Goal: Task Accomplishment & Management: Manage account settings

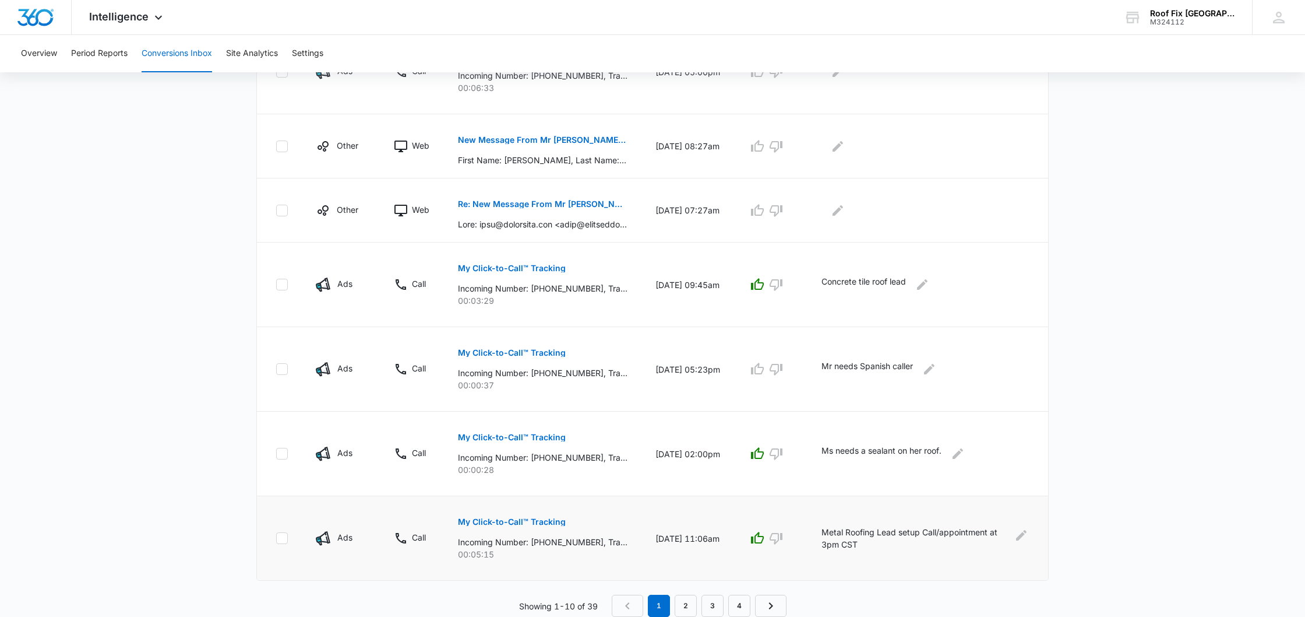
scroll to position [638, 0]
type textarea "Called and left VM, sent"
click at [691, 610] on link "2" at bounding box center [686, 606] width 22 height 22
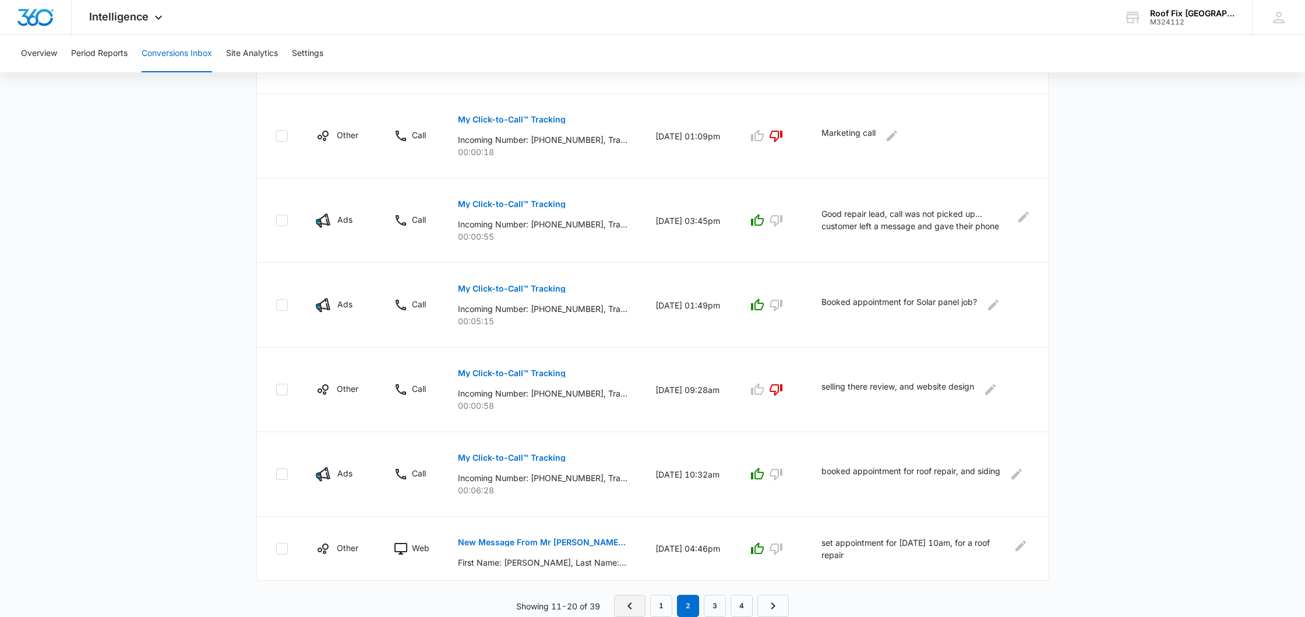
scroll to position [591, 0]
click at [658, 602] on link "1" at bounding box center [661, 605] width 22 height 22
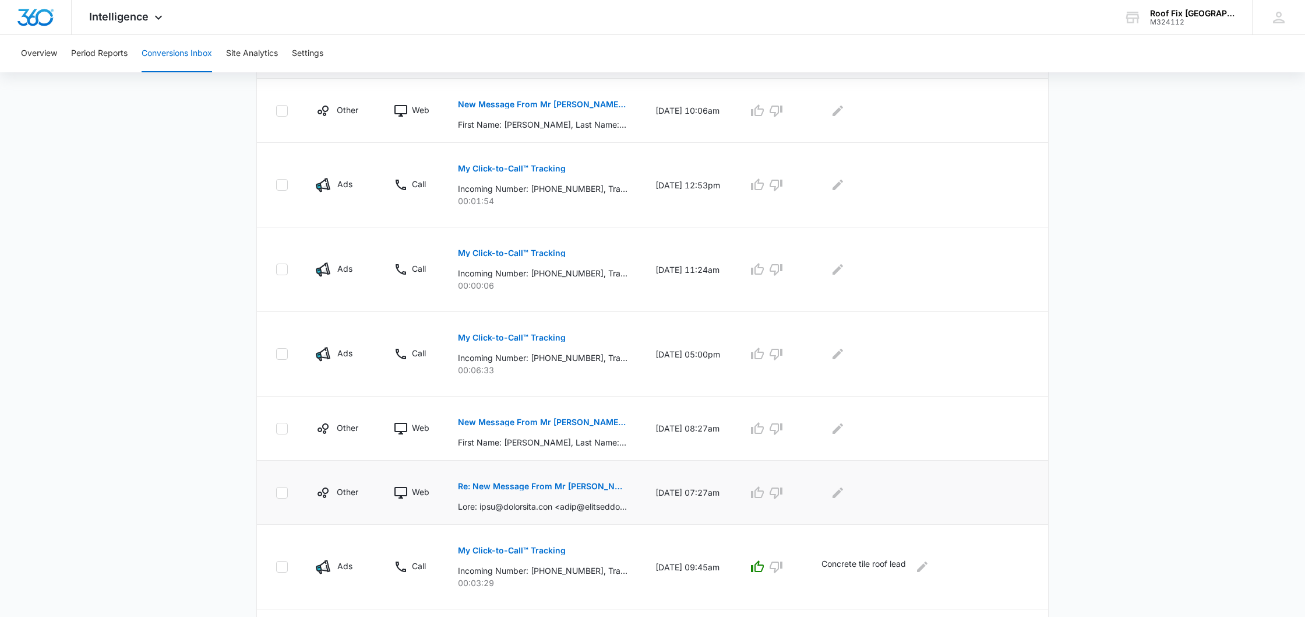
scroll to position [293, 0]
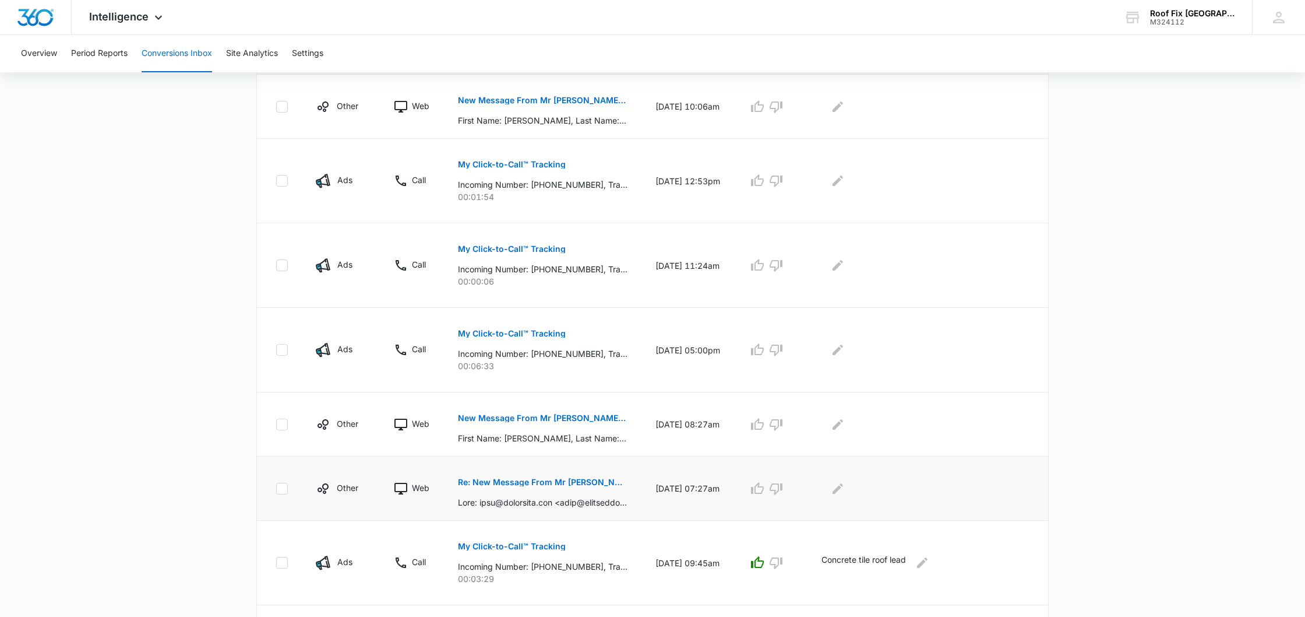
click at [582, 485] on p "Re: New Message From Mr [PERSON_NAME] Fix | Roof Replacement and Roof Repair Co…" at bounding box center [543, 482] width 170 height 8
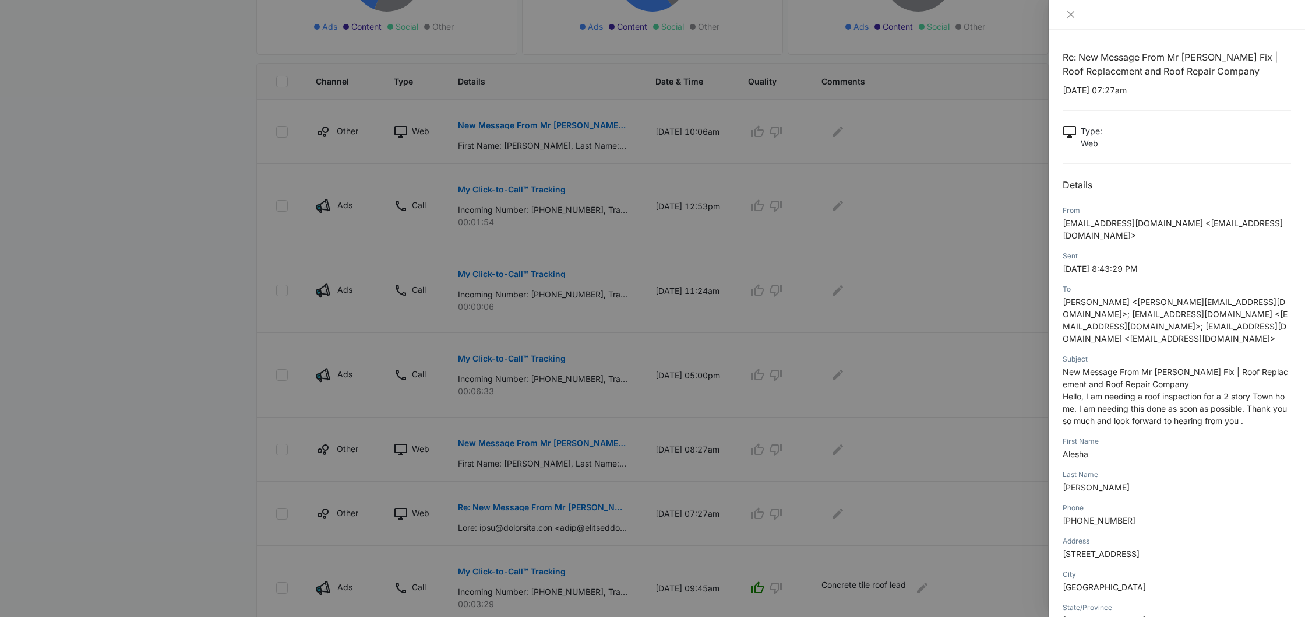
scroll to position [264, 0]
click at [1070, 14] on icon "close" at bounding box center [1071, 14] width 7 height 7
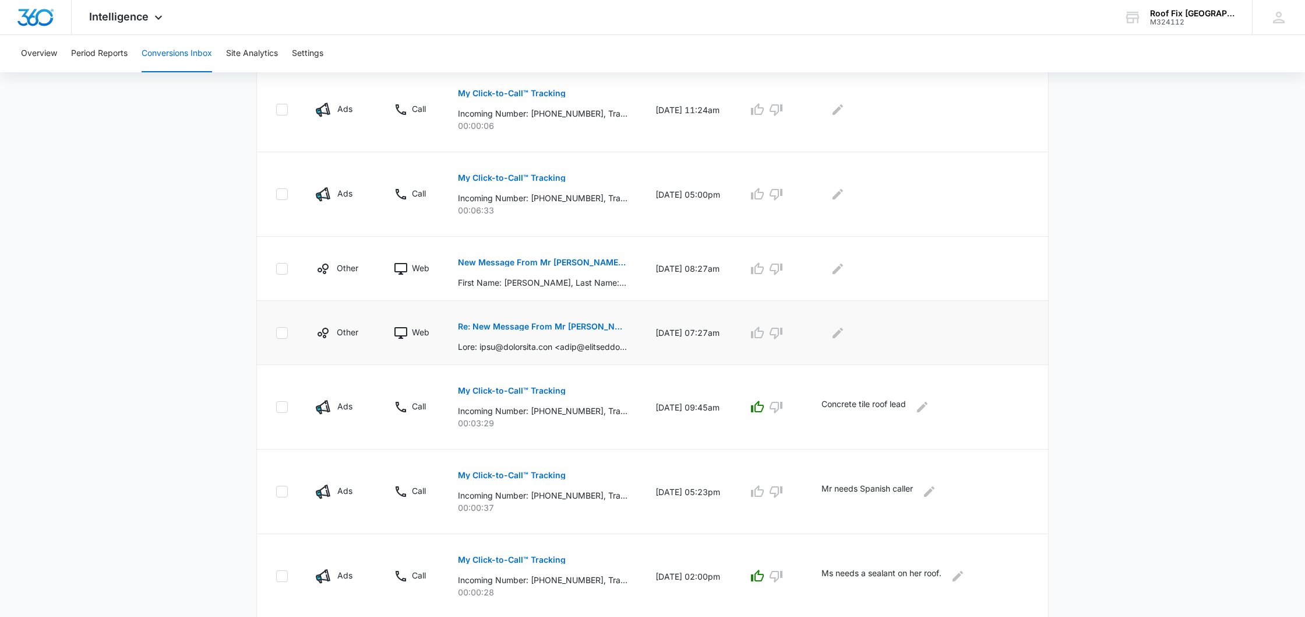
scroll to position [443, 0]
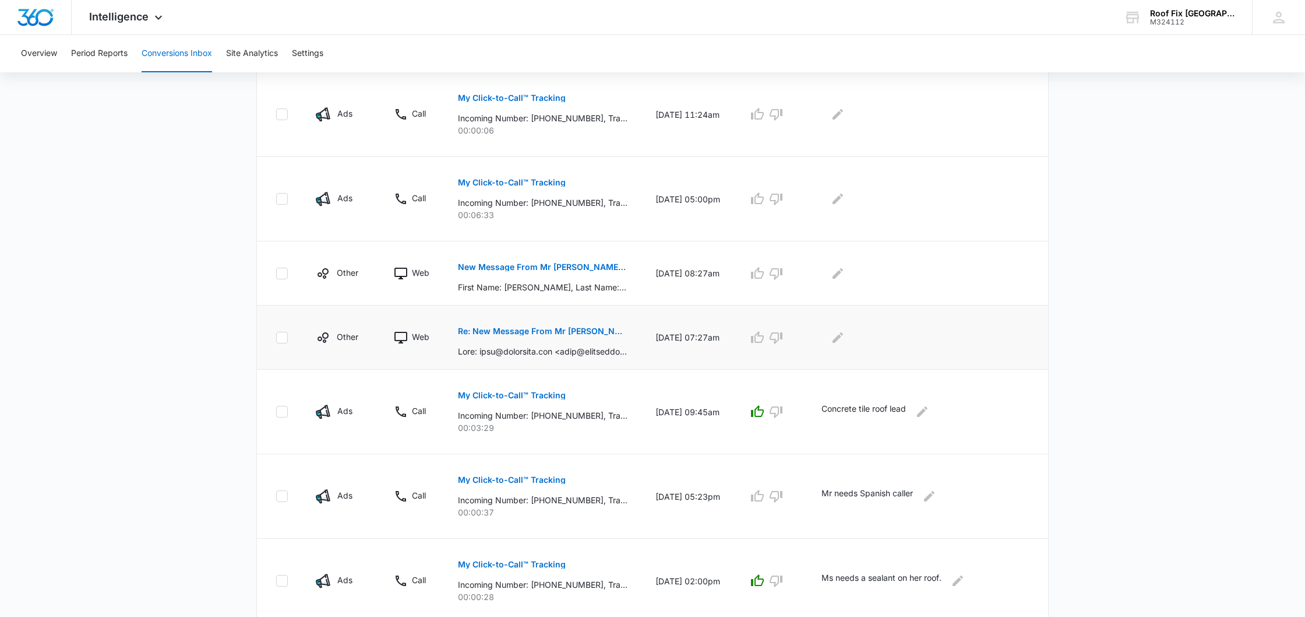
click at [586, 325] on button "Re: New Message From Mr [PERSON_NAME] Fix | Roof Replacement and Roof Repair Co…" at bounding box center [543, 331] width 170 height 28
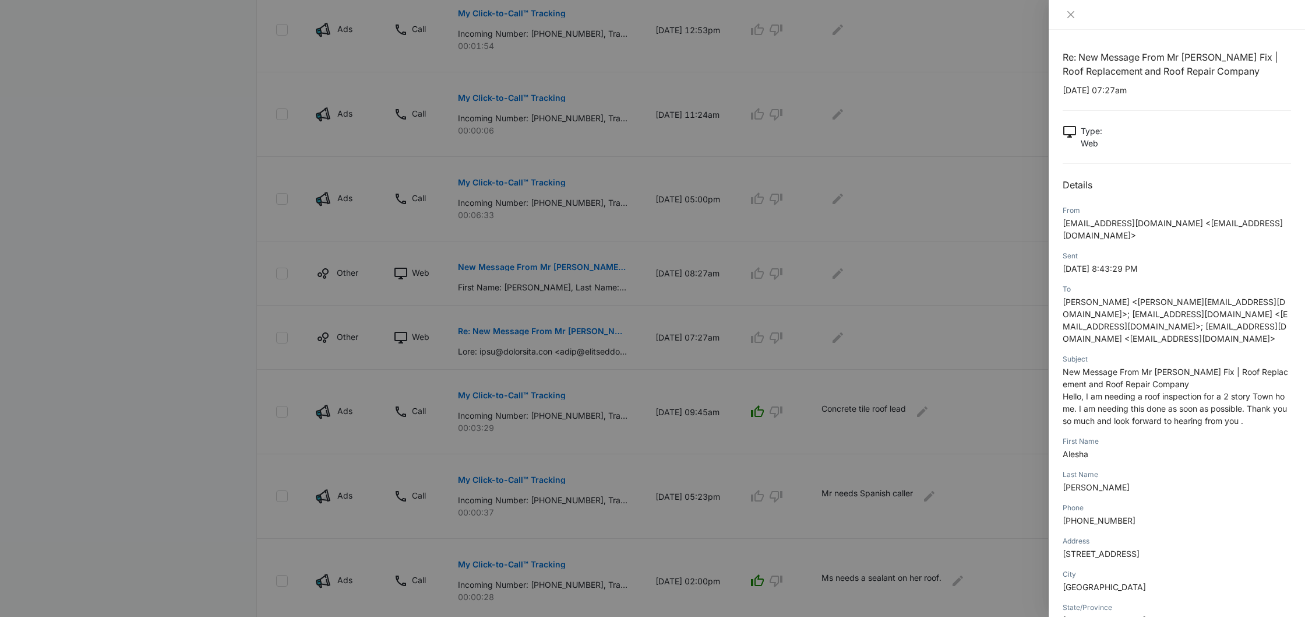
click at [706, 348] on div at bounding box center [652, 308] width 1305 height 617
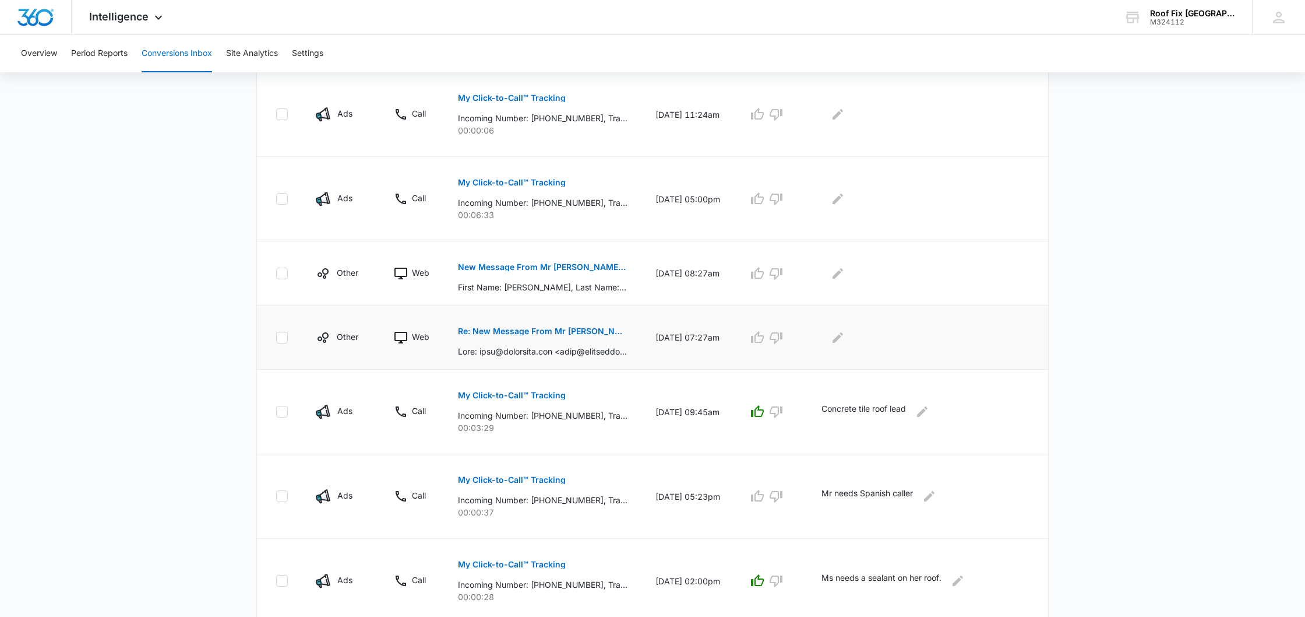
click at [577, 328] on p "Re: New Message From Mr [PERSON_NAME] Fix | Roof Replacement and Roof Repair Co…" at bounding box center [543, 331] width 170 height 8
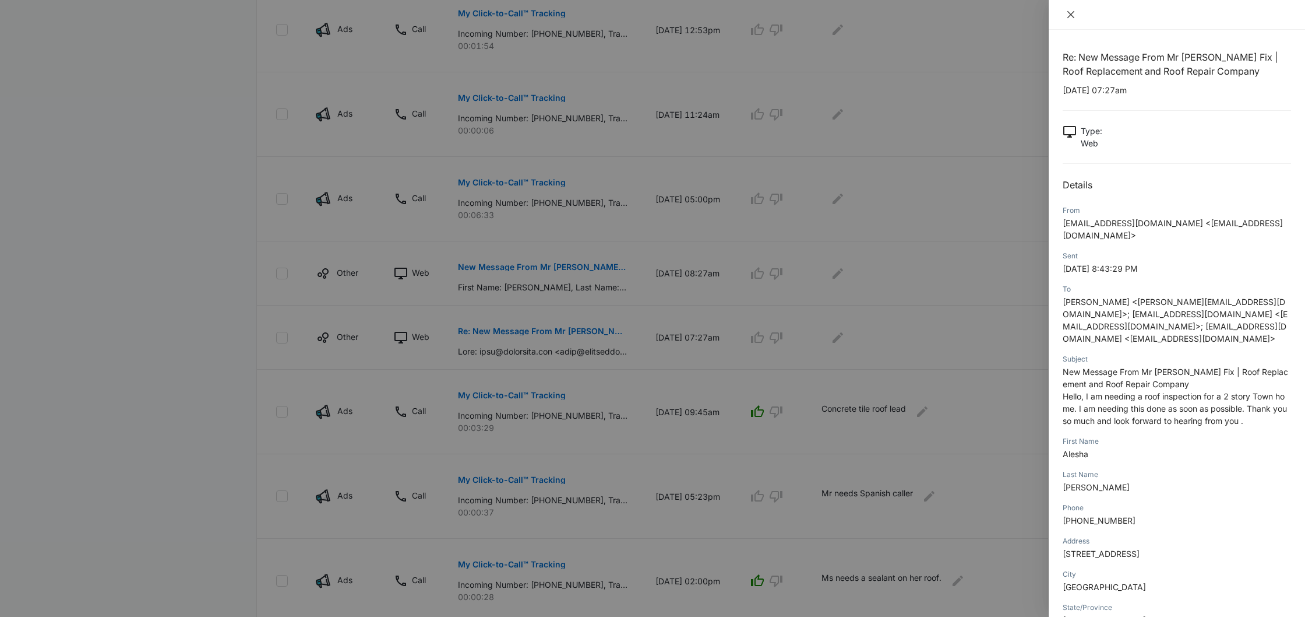
click at [1072, 17] on icon "close" at bounding box center [1070, 14] width 9 height 9
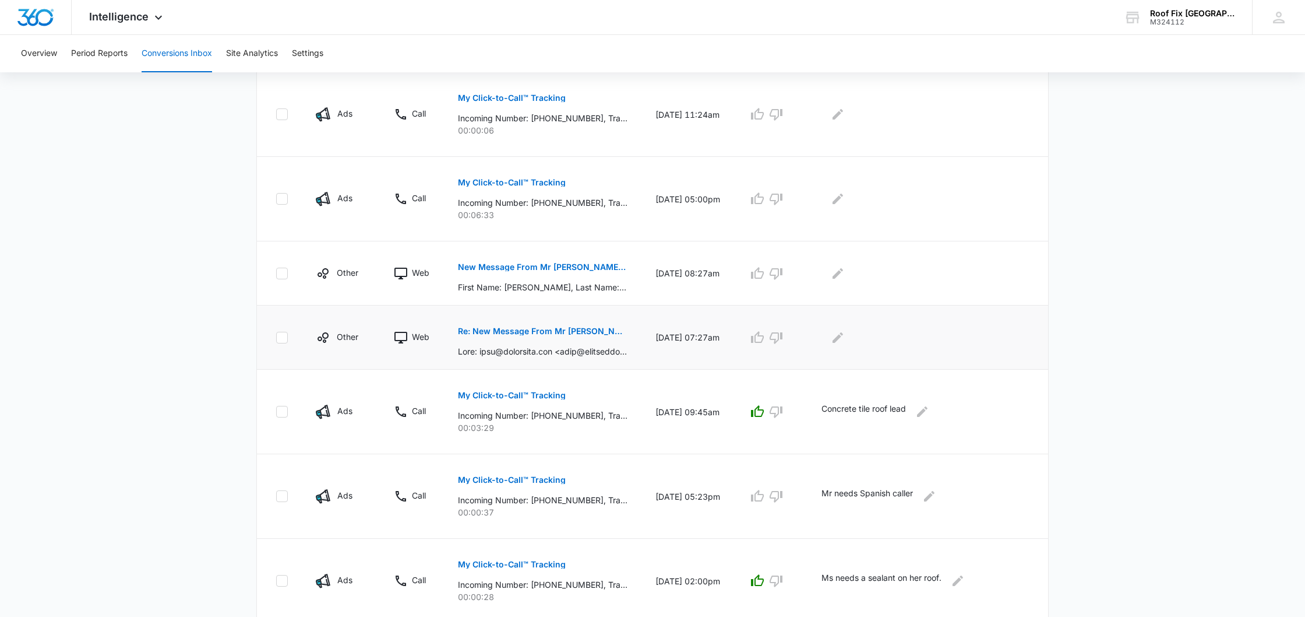
click at [555, 334] on p "Re: New Message From Mr [PERSON_NAME] Fix | Roof Replacement and Roof Repair Co…" at bounding box center [543, 331] width 170 height 8
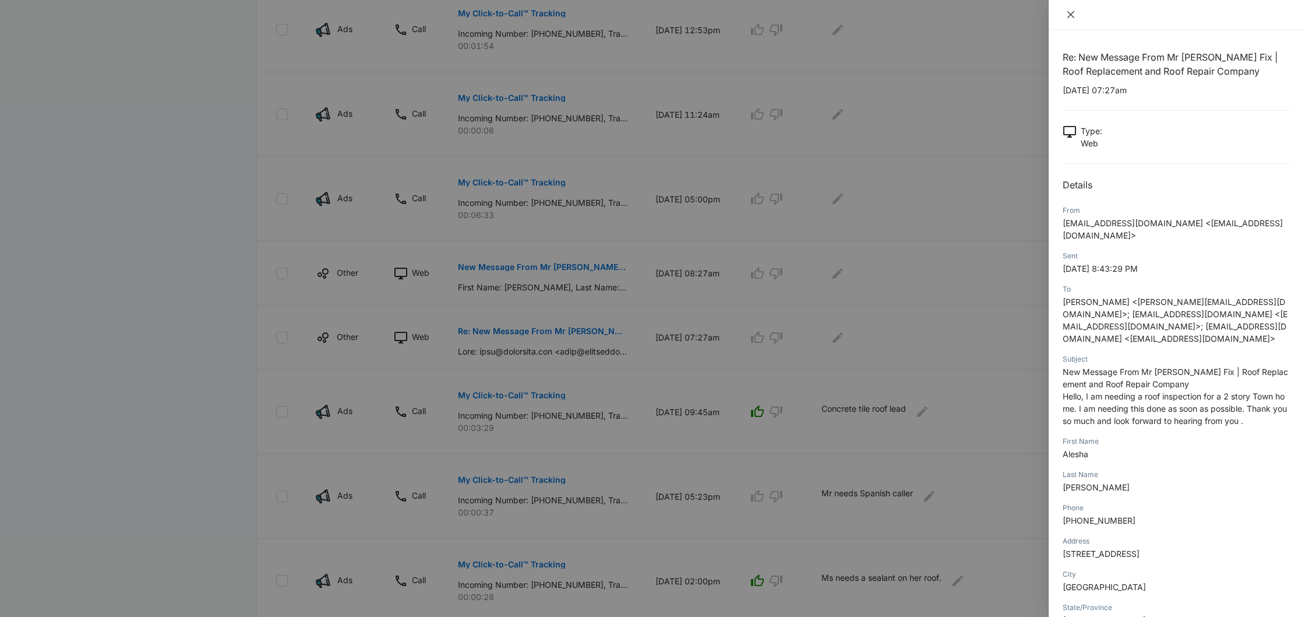
click at [1073, 13] on icon "close" at bounding box center [1071, 14] width 7 height 7
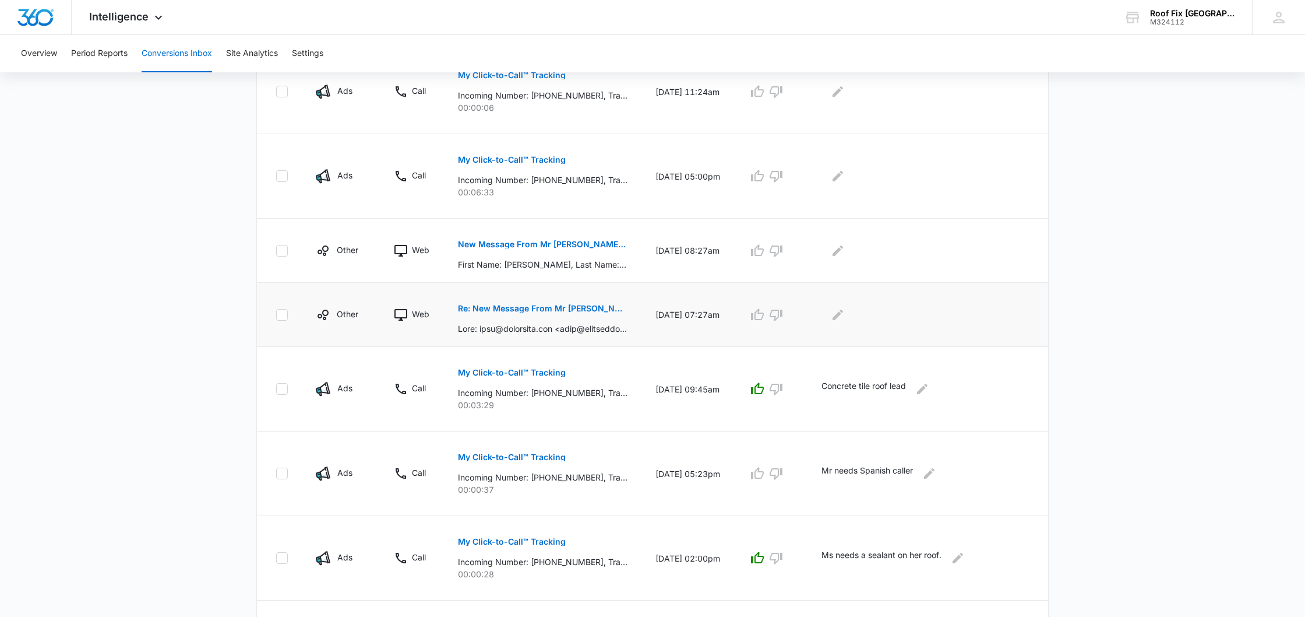
scroll to position [468, 0]
click at [854, 312] on div at bounding box center [926, 313] width 208 height 19
click at [844, 316] on icon "Edit Comments" at bounding box center [838, 313] width 14 height 14
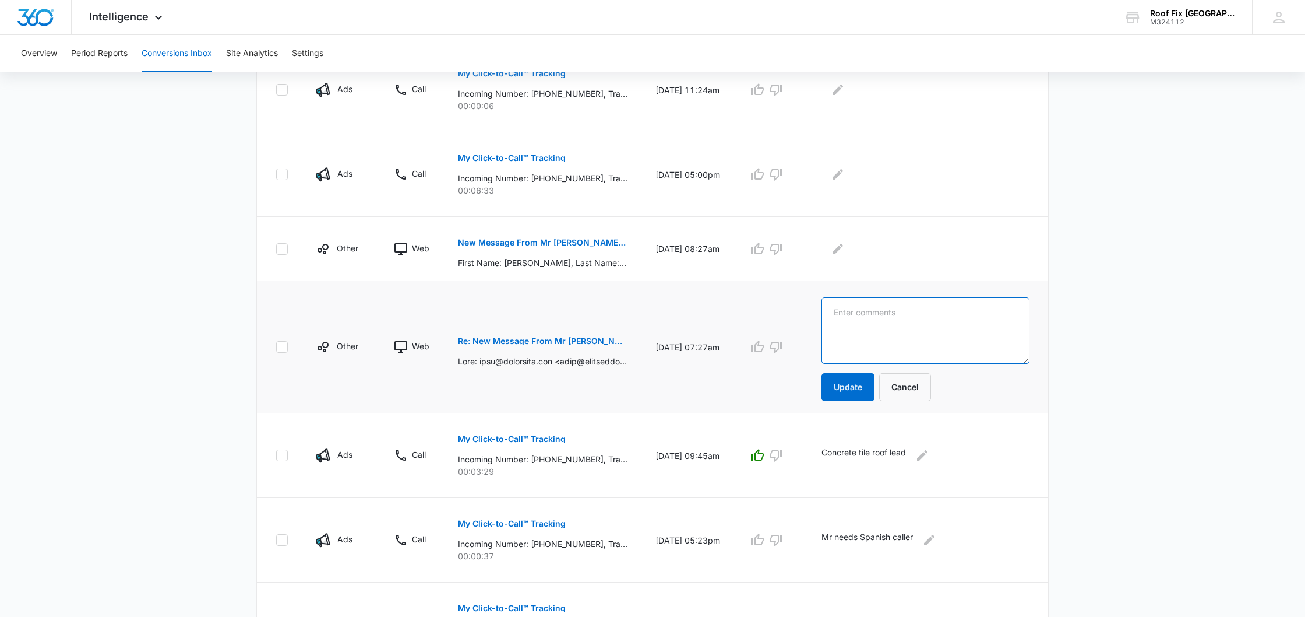
click at [870, 319] on textarea at bounding box center [926, 330] width 208 height 66
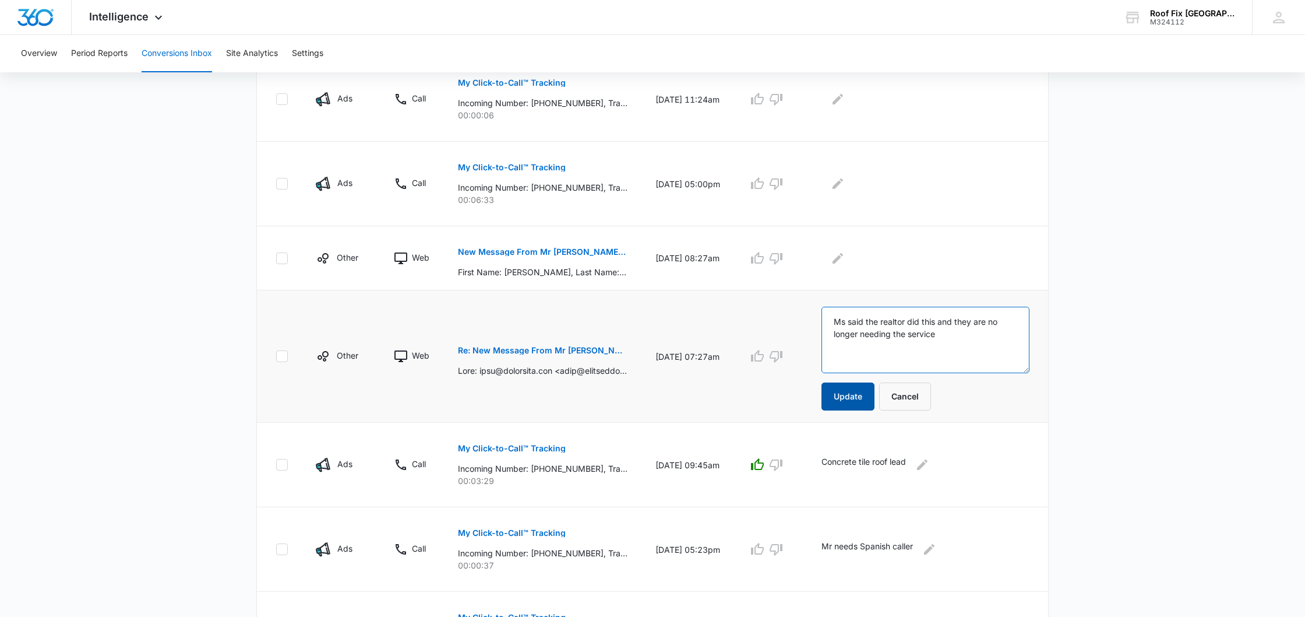
type textarea "Ms said the realtor did this and they are no longer needing the service"
click at [862, 388] on button "Update" at bounding box center [848, 396] width 53 height 28
click at [854, 397] on button "Update" at bounding box center [848, 396] width 53 height 28
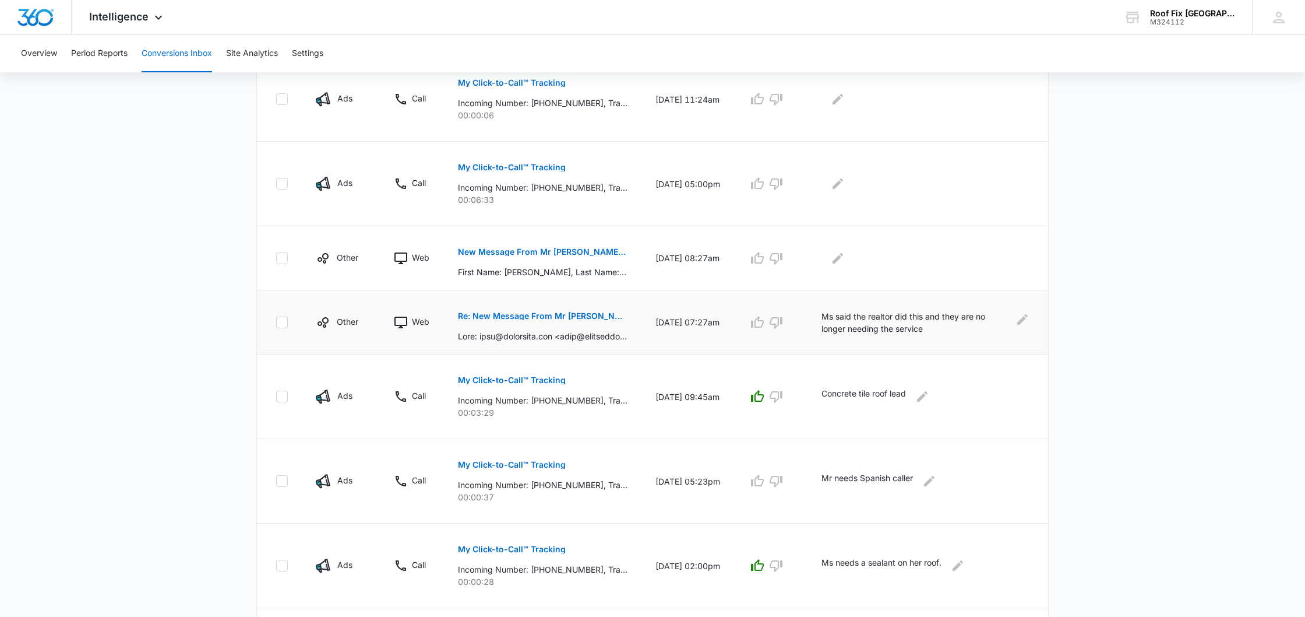
click at [757, 322] on icon "button" at bounding box center [758, 322] width 14 height 14
click at [775, 323] on icon "button" at bounding box center [776, 323] width 13 height 12
click at [593, 245] on button "New Message From Mr [PERSON_NAME] Fix | Roof Replacement and Roof Repair Company" at bounding box center [543, 252] width 170 height 28
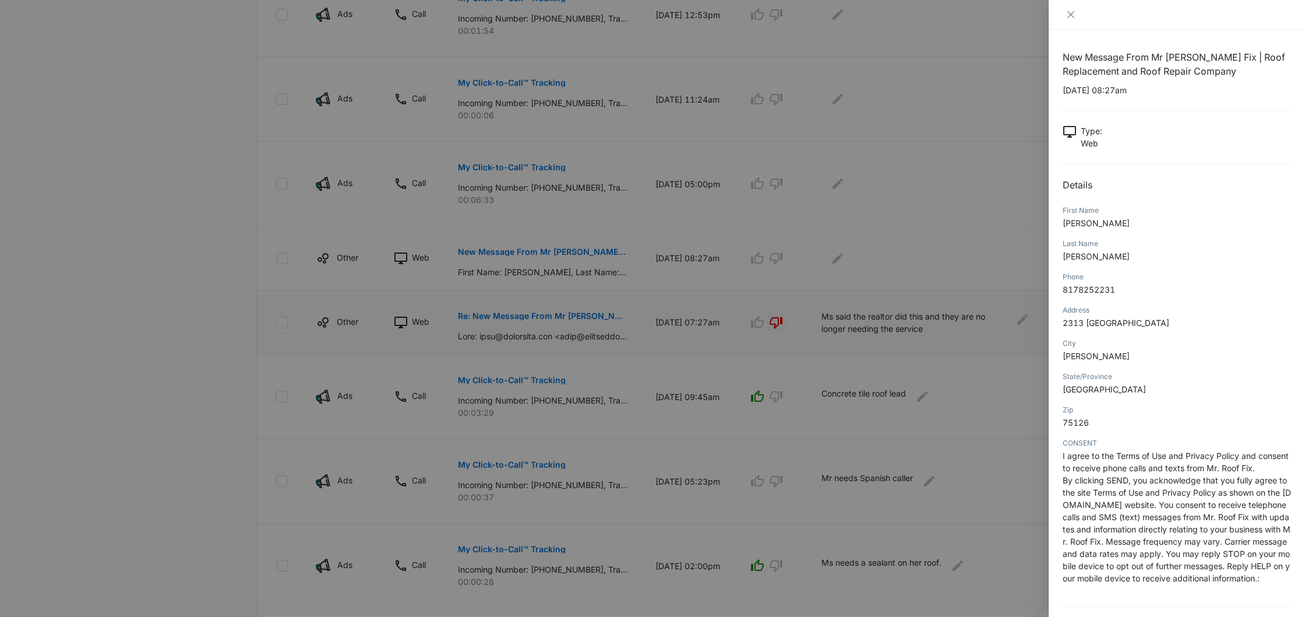
scroll to position [0, 0]
click at [507, 316] on div at bounding box center [652, 308] width 1305 height 617
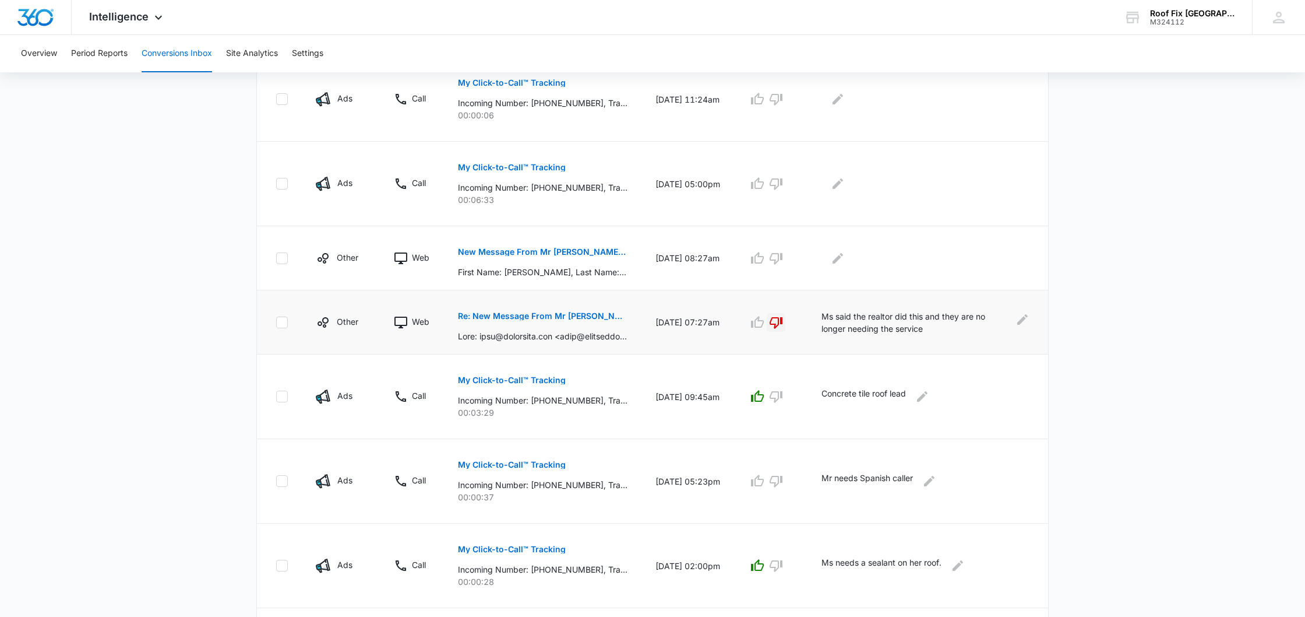
click at [507, 316] on p "Re: New Message From Mr [PERSON_NAME] Fix | Roof Replacement and Roof Repair Co…" at bounding box center [543, 316] width 170 height 8
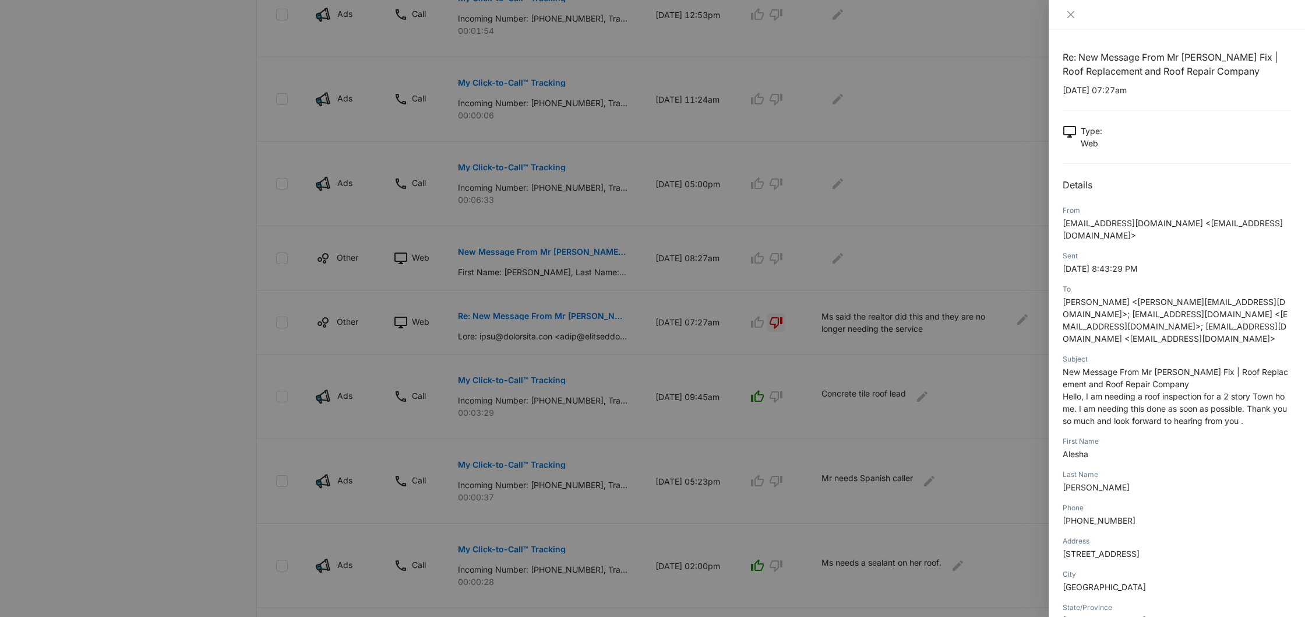
click at [519, 245] on div at bounding box center [652, 308] width 1305 height 617
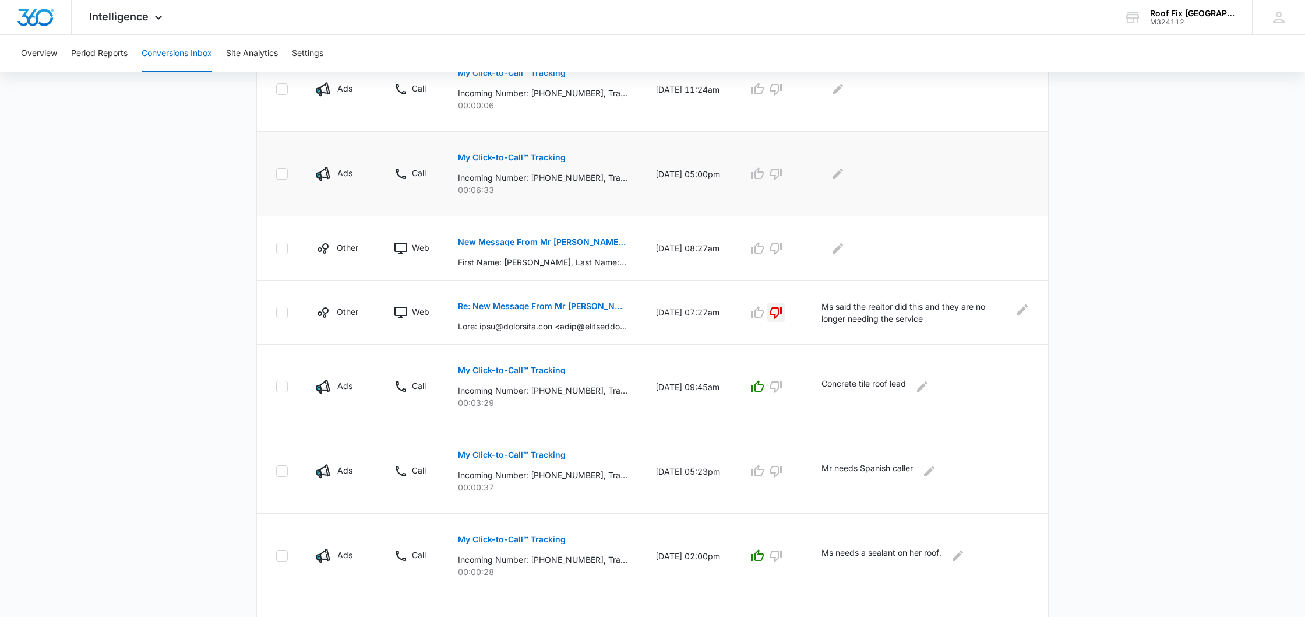
scroll to position [469, 0]
click at [523, 156] on p "My Click-to-Call™ Tracking" at bounding box center [512, 155] width 108 height 8
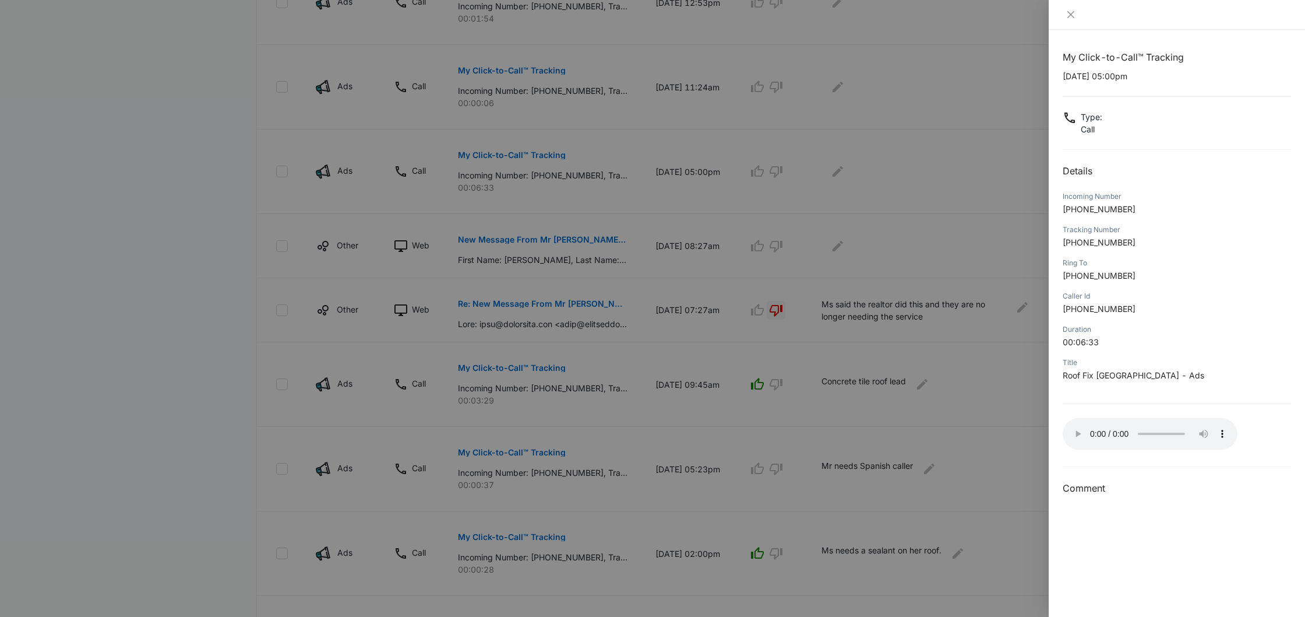
scroll to position [471, 0]
click at [1075, 431] on audio "Your browser does not support the audio tag." at bounding box center [1150, 433] width 175 height 31
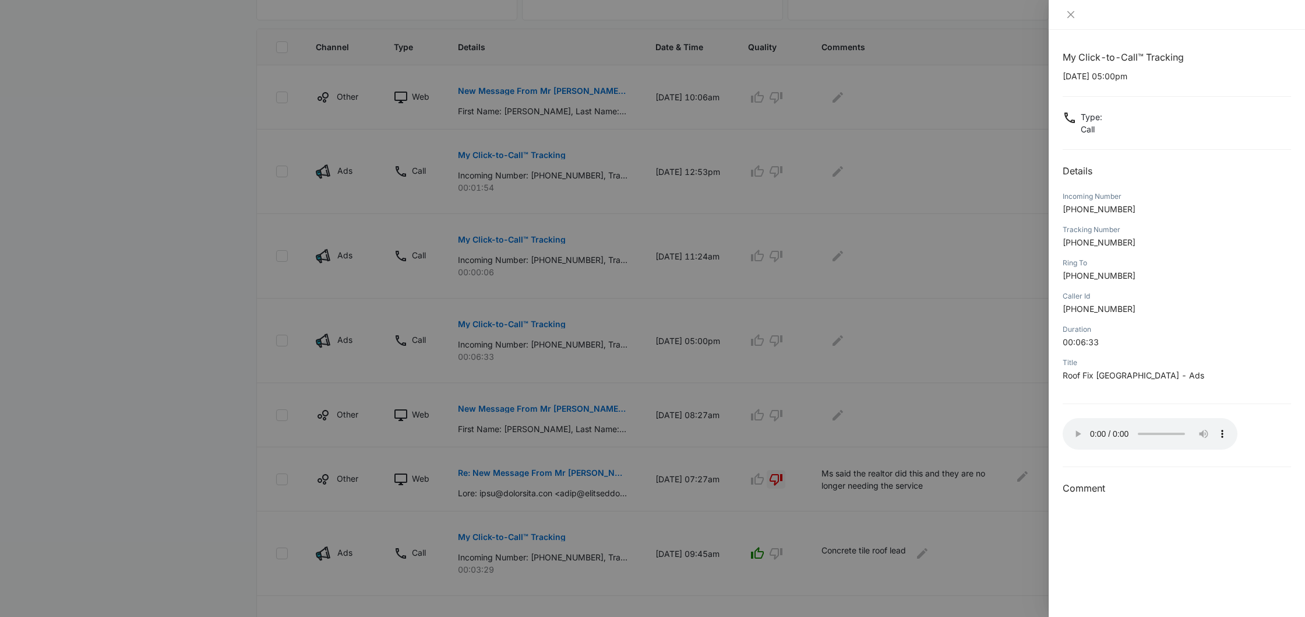
scroll to position [288, 0]
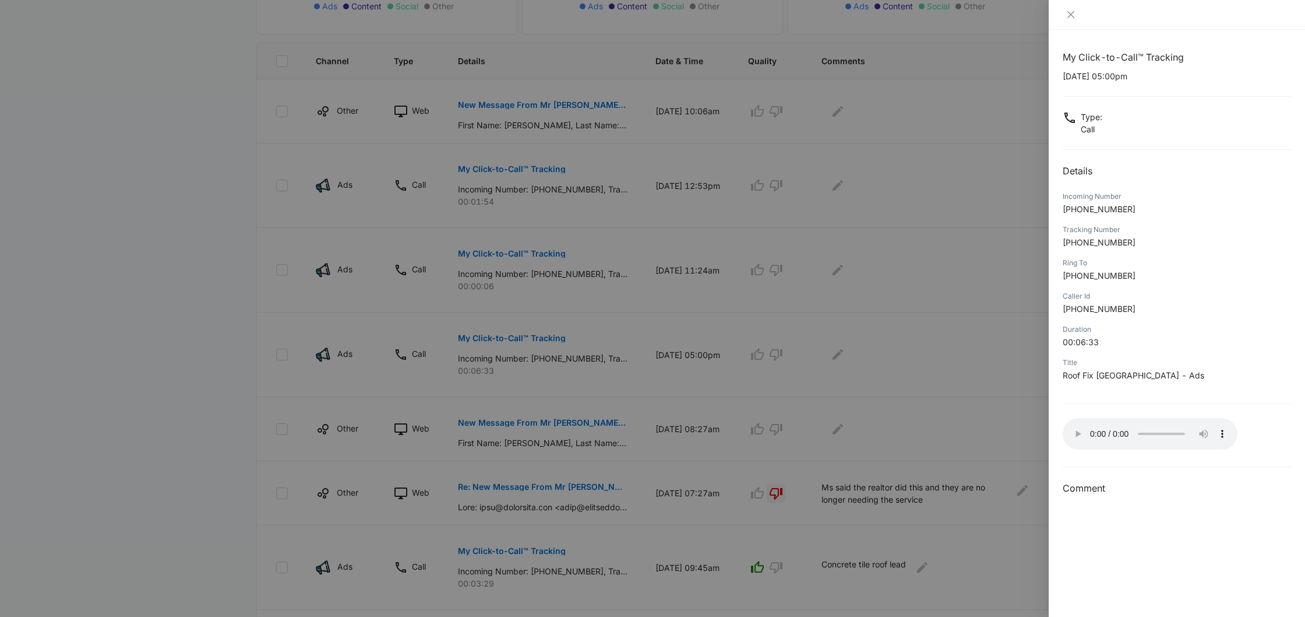
click at [609, 368] on div at bounding box center [652, 308] width 1305 height 617
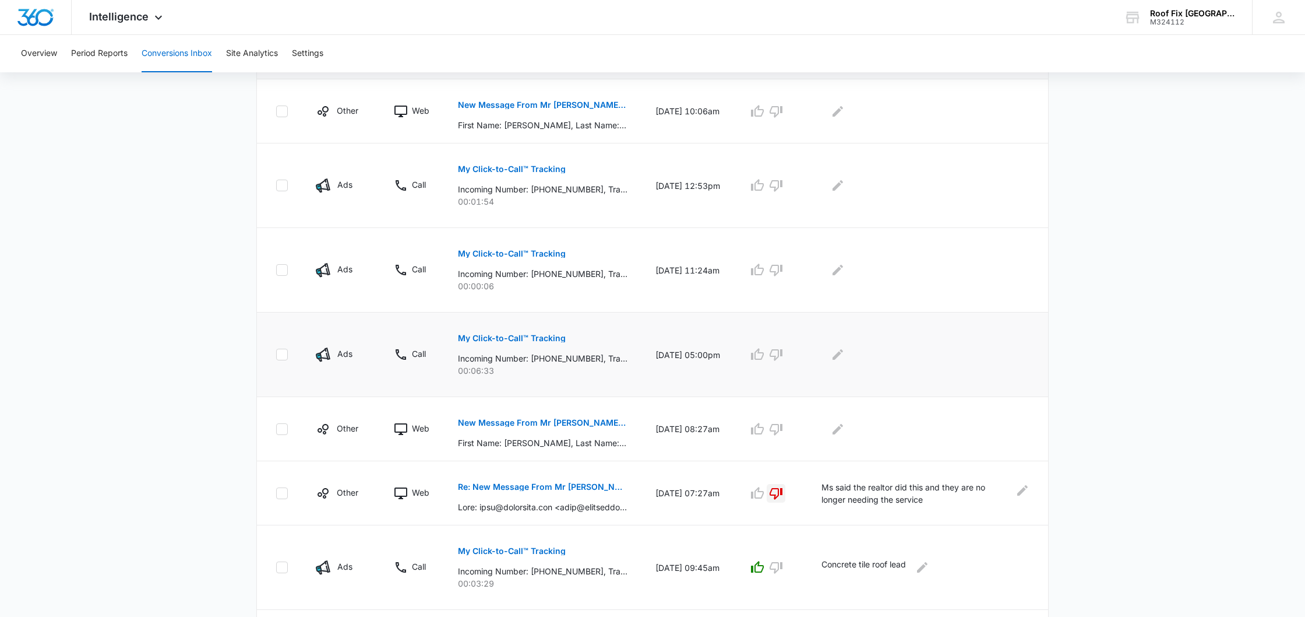
click at [551, 339] on p "My Click-to-Call™ Tracking" at bounding box center [512, 338] width 108 height 8
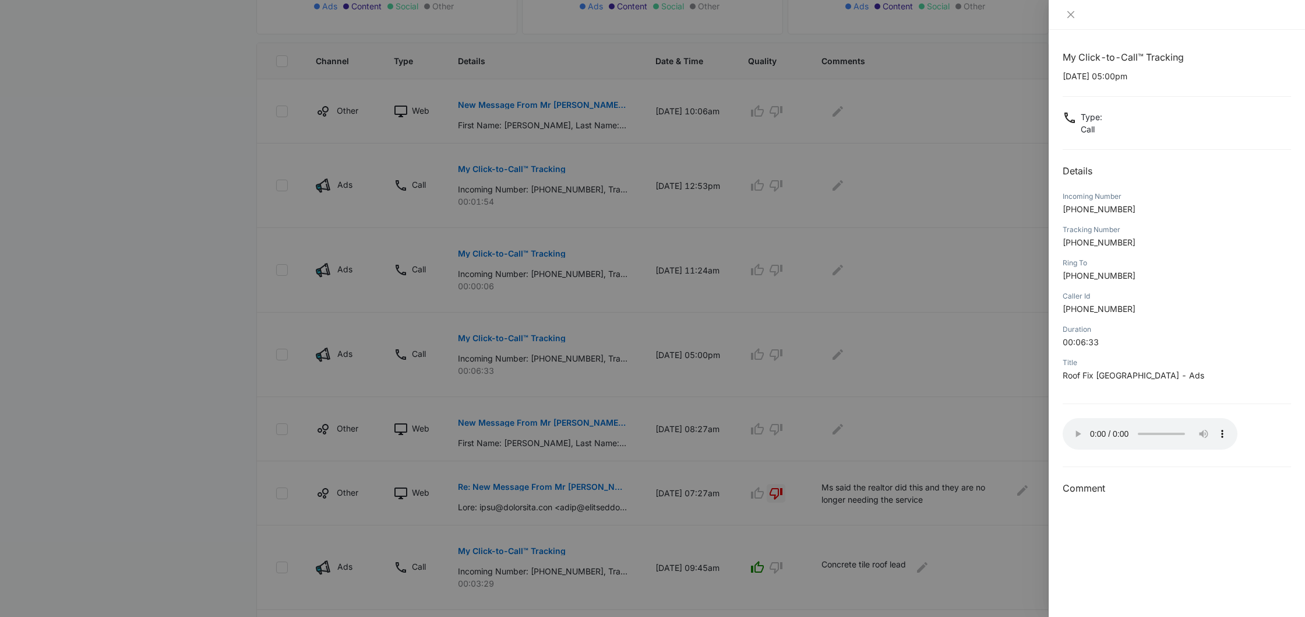
scroll to position [288, 0]
click at [1072, 16] on icon "close" at bounding box center [1071, 14] width 7 height 7
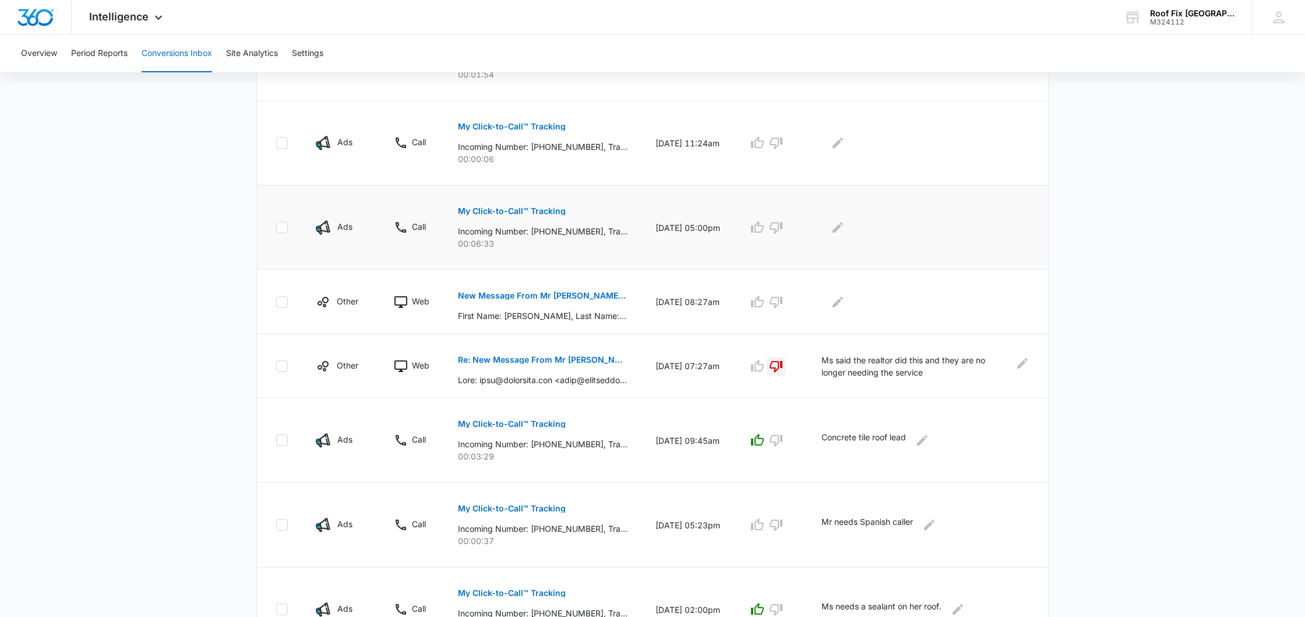
scroll to position [417, 0]
click at [837, 300] on icon "Edit Comments" at bounding box center [838, 299] width 10 height 10
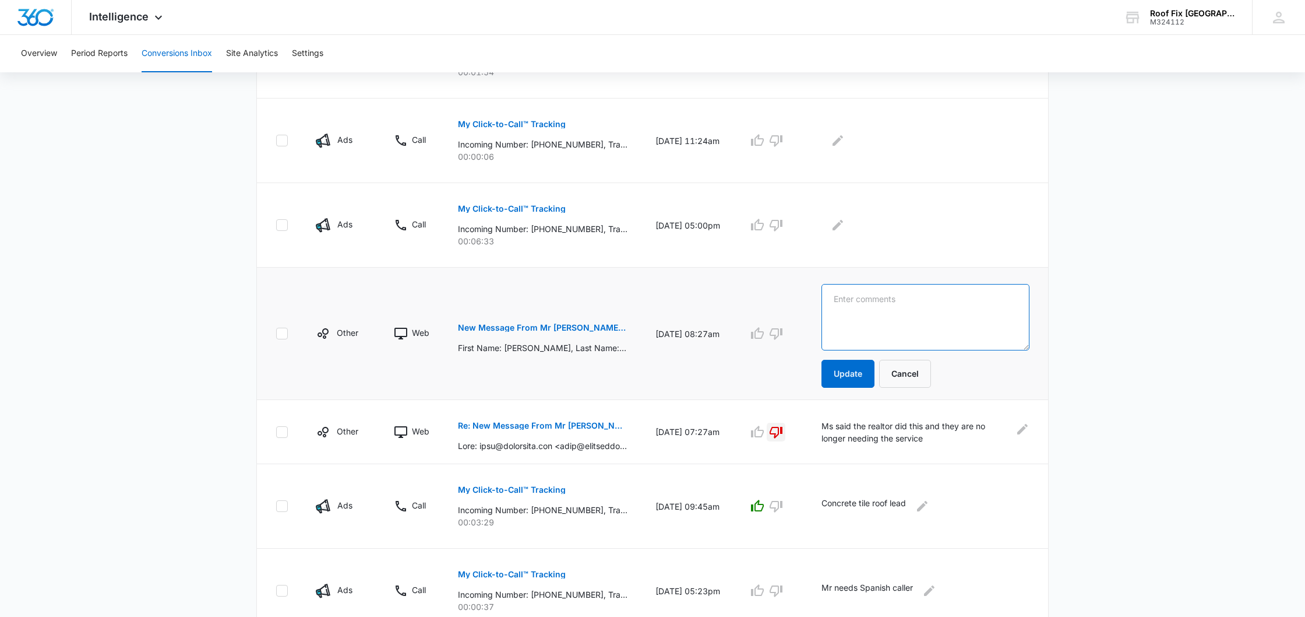
click at [837, 300] on textarea at bounding box center [926, 317] width 208 height 66
type textarea "Left VM, sent text, and emailed no response"
click at [847, 370] on button "Update" at bounding box center [848, 374] width 53 height 28
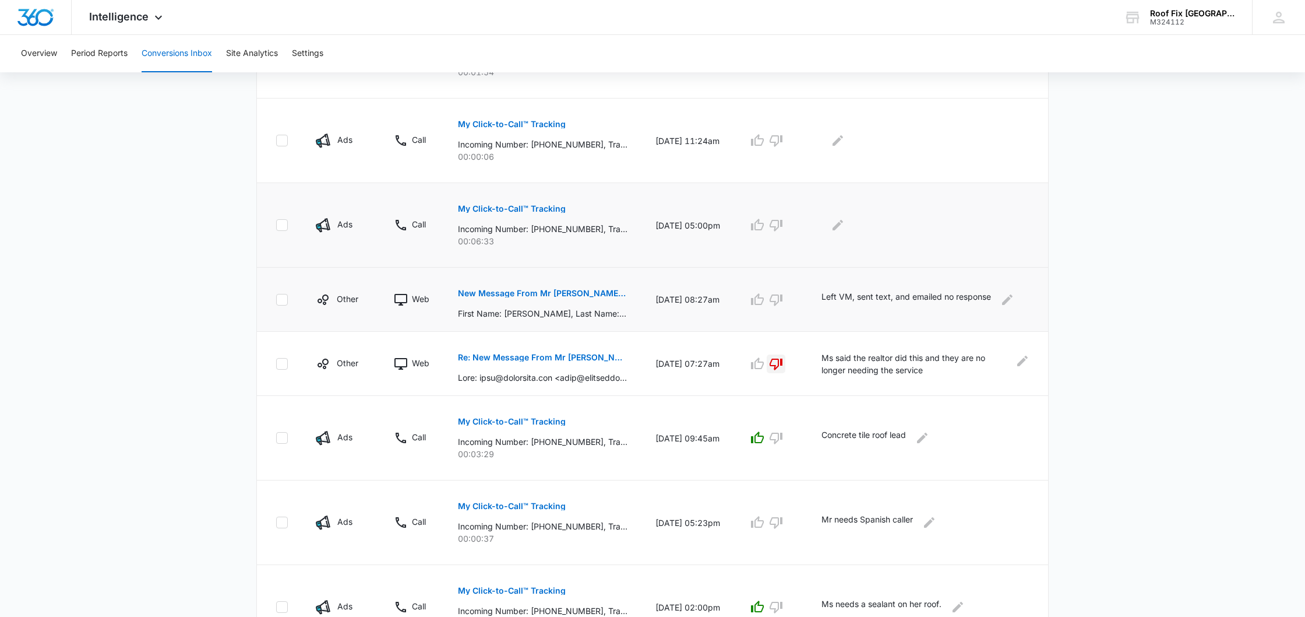
click at [548, 212] on p "My Click-to-Call™ Tracking" at bounding box center [512, 209] width 108 height 8
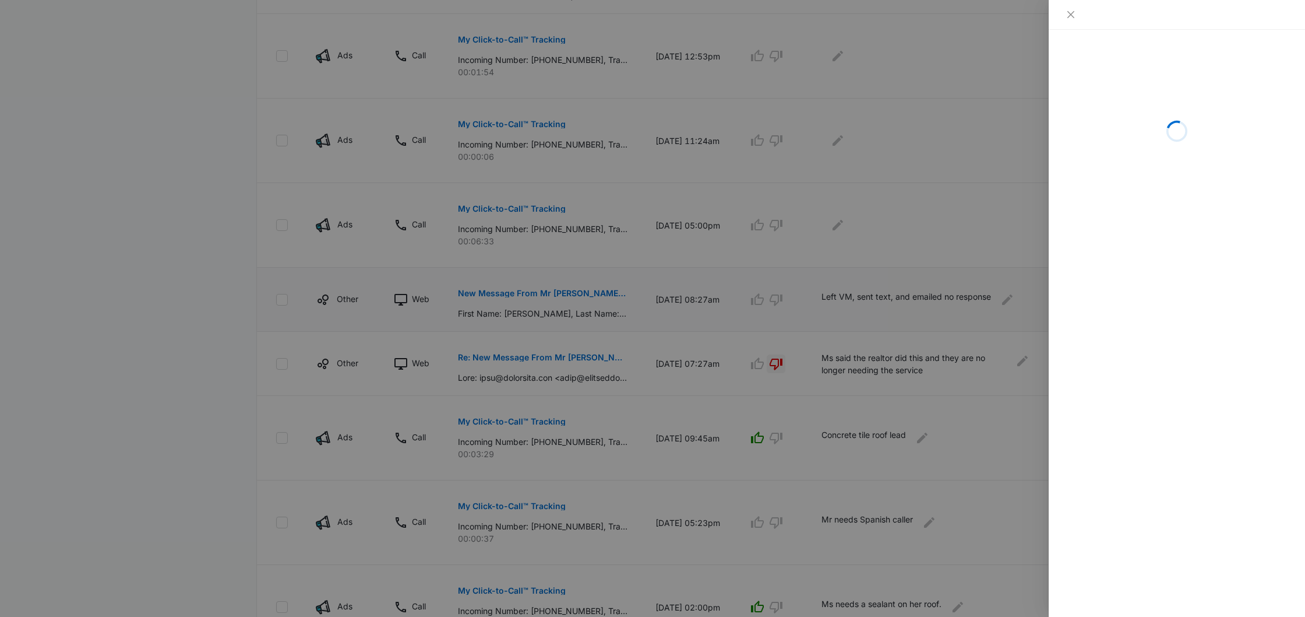
click at [600, 214] on div at bounding box center [652, 308] width 1305 height 617
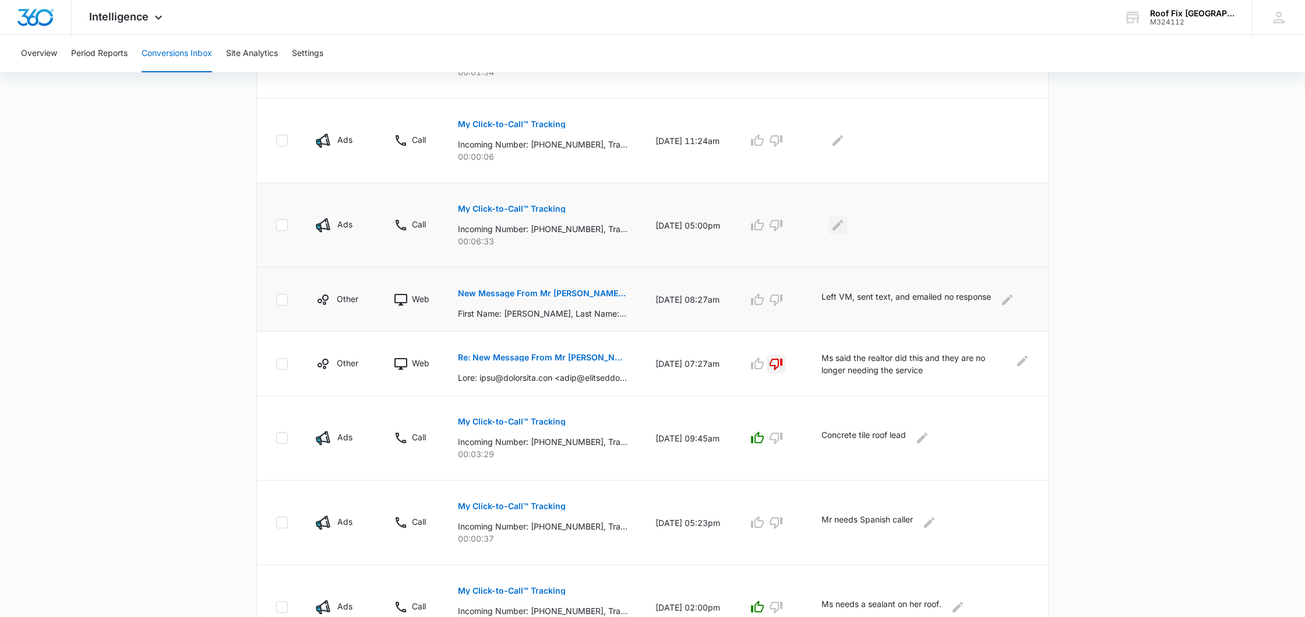
click at [838, 224] on icon "Edit Comments" at bounding box center [838, 225] width 10 height 10
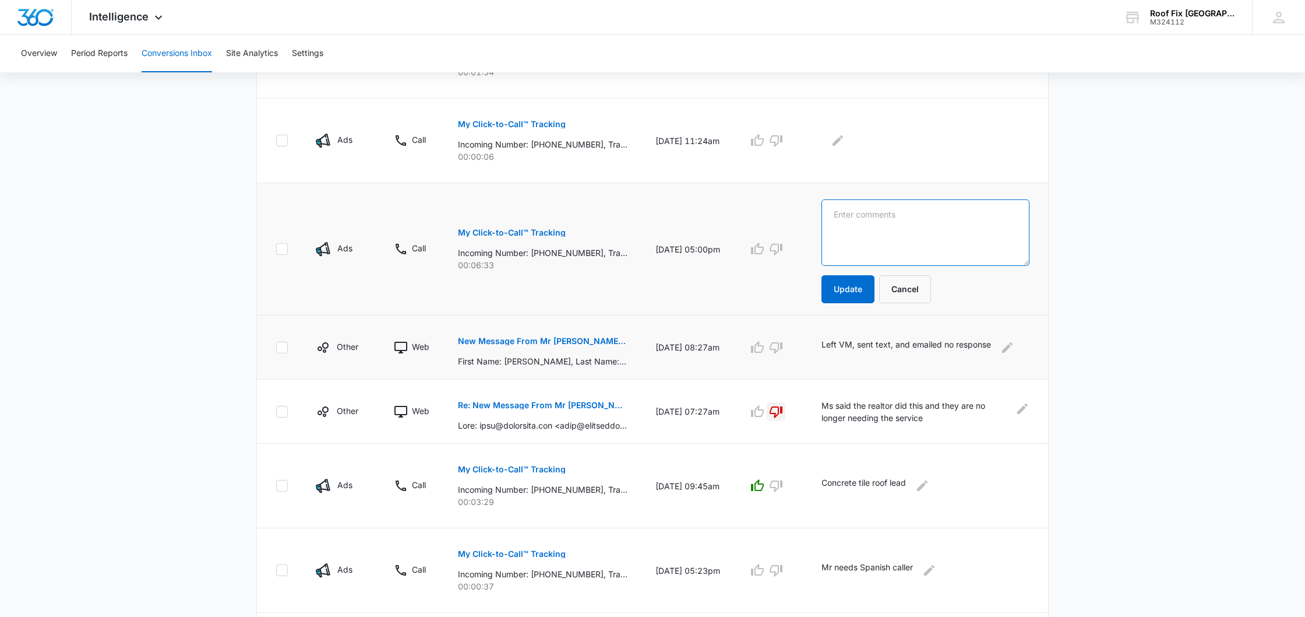
click at [838, 224] on textarea at bounding box center [926, 232] width 208 height 66
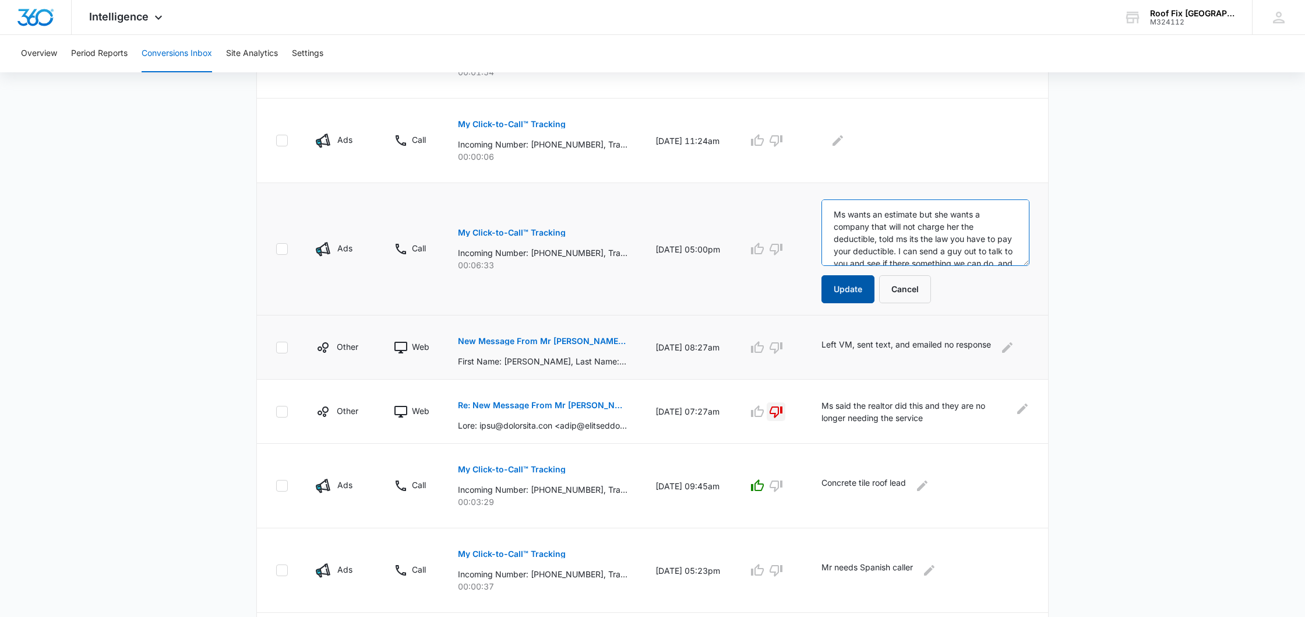
type textarea "Ms wants an estimate but she wants a company that will not charge her the deduc…"
click at [849, 295] on button "Update" at bounding box center [848, 289] width 53 height 28
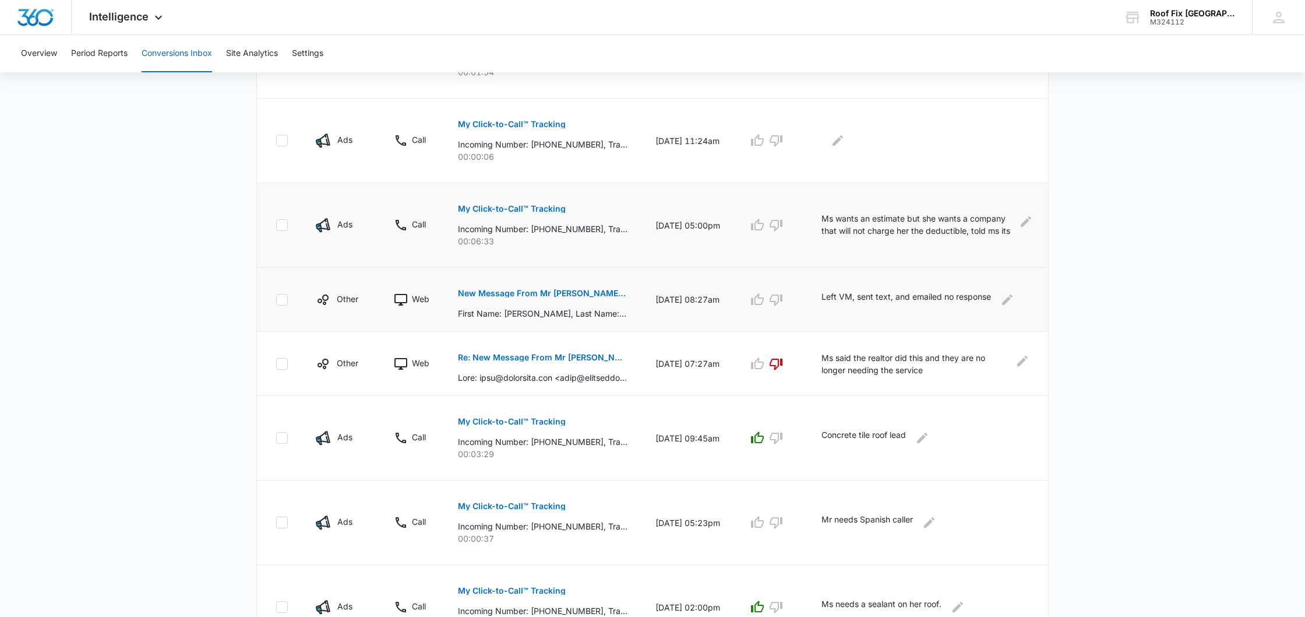
click at [776, 361] on icon "button" at bounding box center [776, 364] width 14 height 14
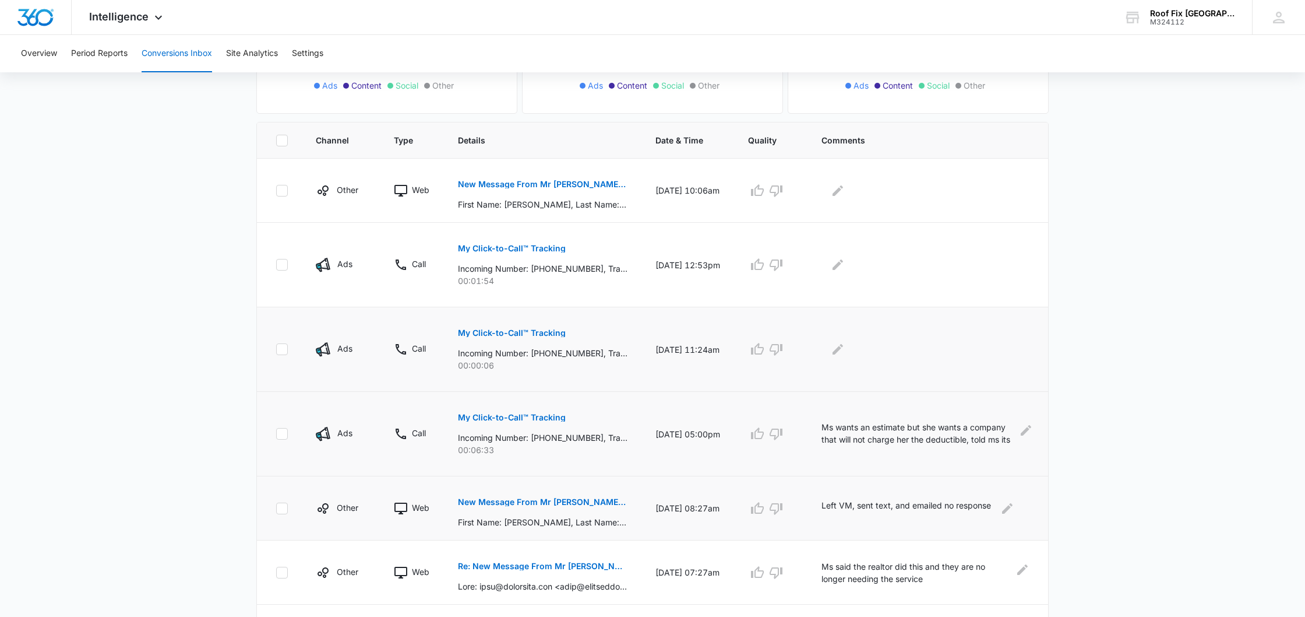
scroll to position [207, 0]
click at [524, 330] on p "My Click-to-Call™ Tracking" at bounding box center [512, 334] width 108 height 8
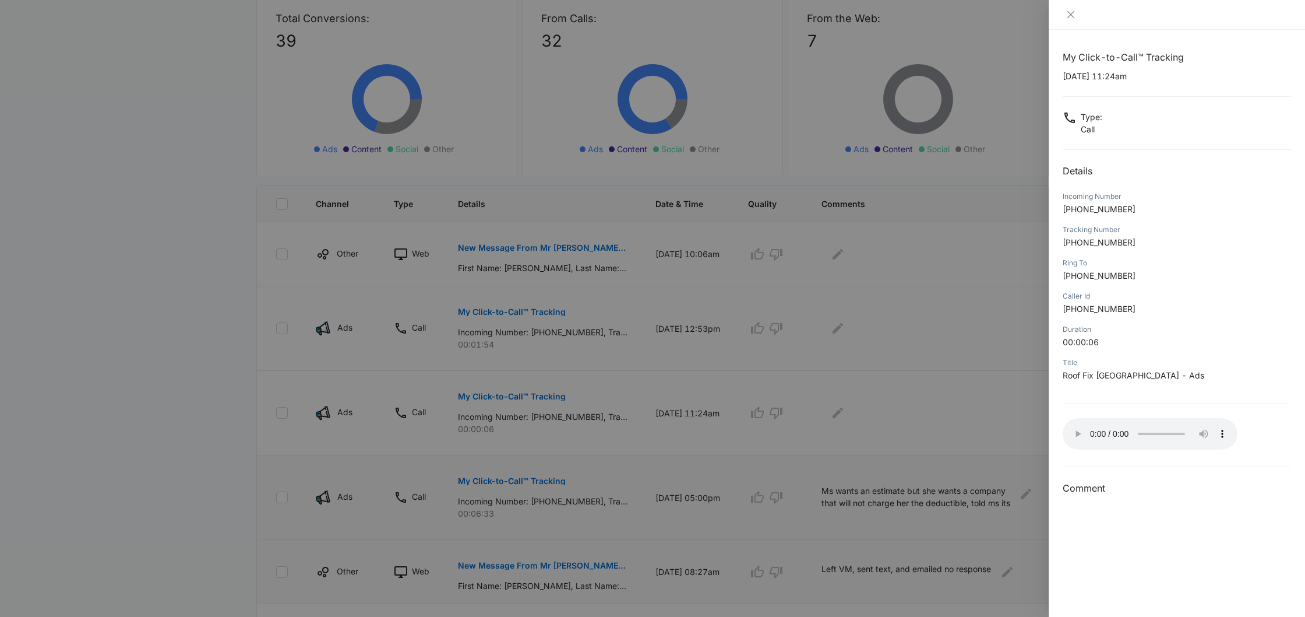
scroll to position [138, 0]
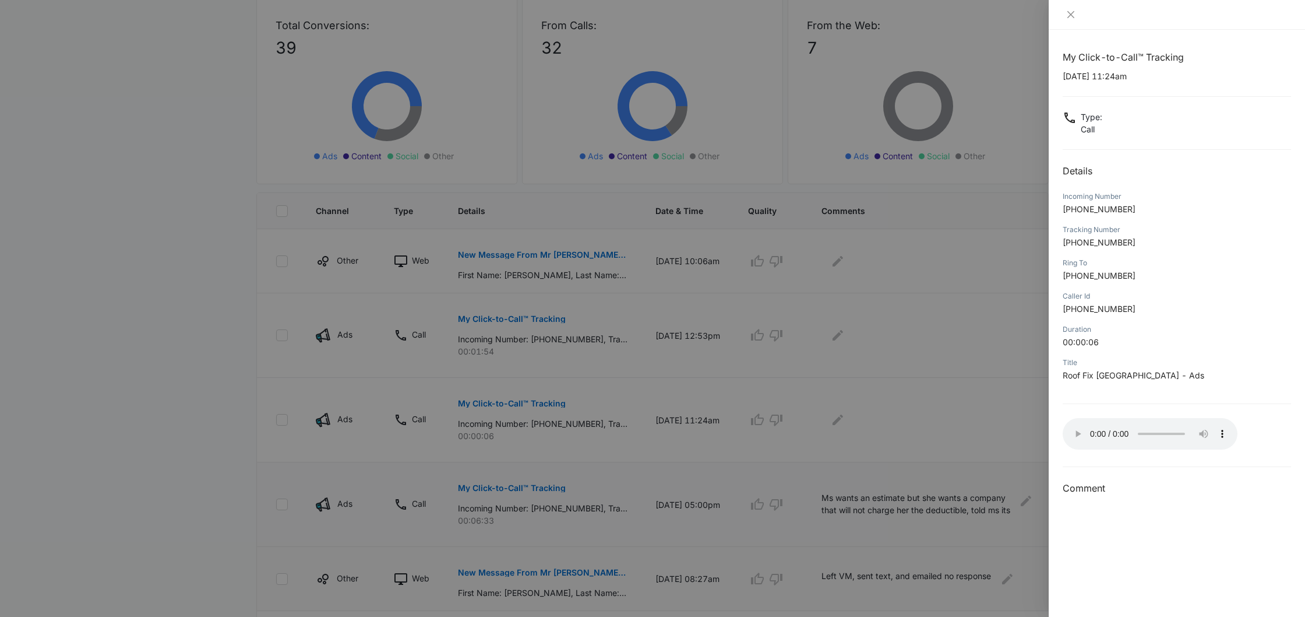
click at [1073, 429] on audio "Your browser does not support the audio tag." at bounding box center [1150, 433] width 175 height 31
click at [1076, 431] on audio "Your browser does not support the audio tag." at bounding box center [1150, 433] width 175 height 31
click at [839, 421] on div at bounding box center [652, 308] width 1305 height 617
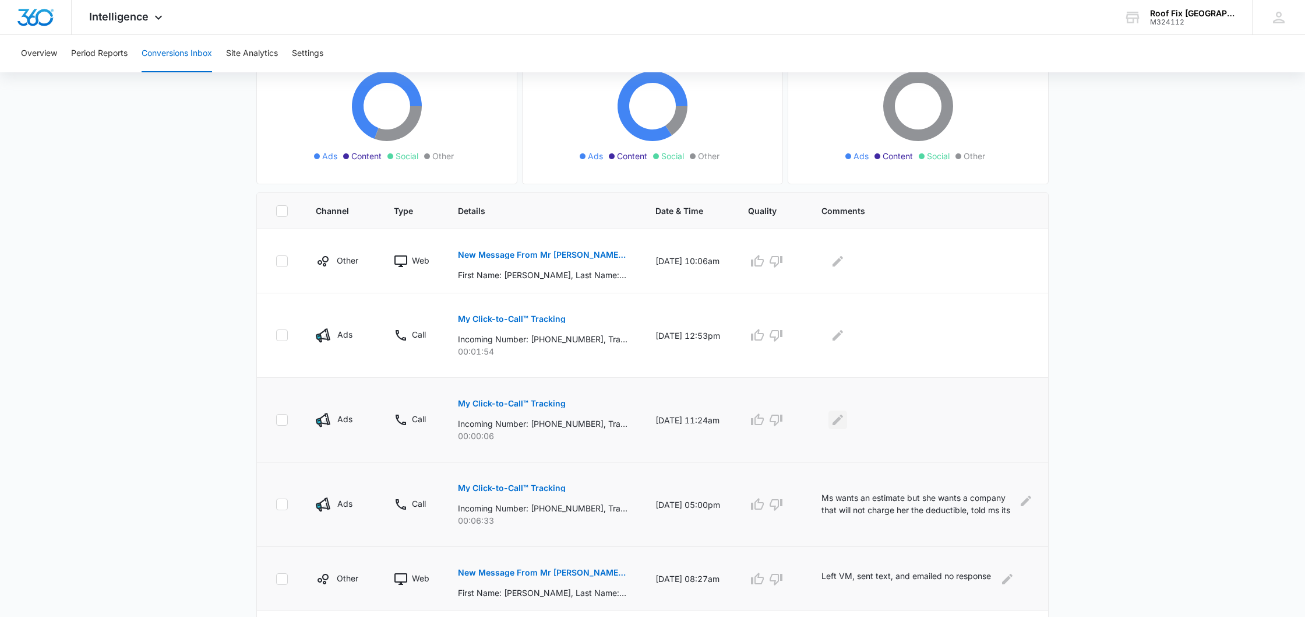
click at [839, 421] on icon "Edit Comments" at bounding box center [838, 420] width 14 height 14
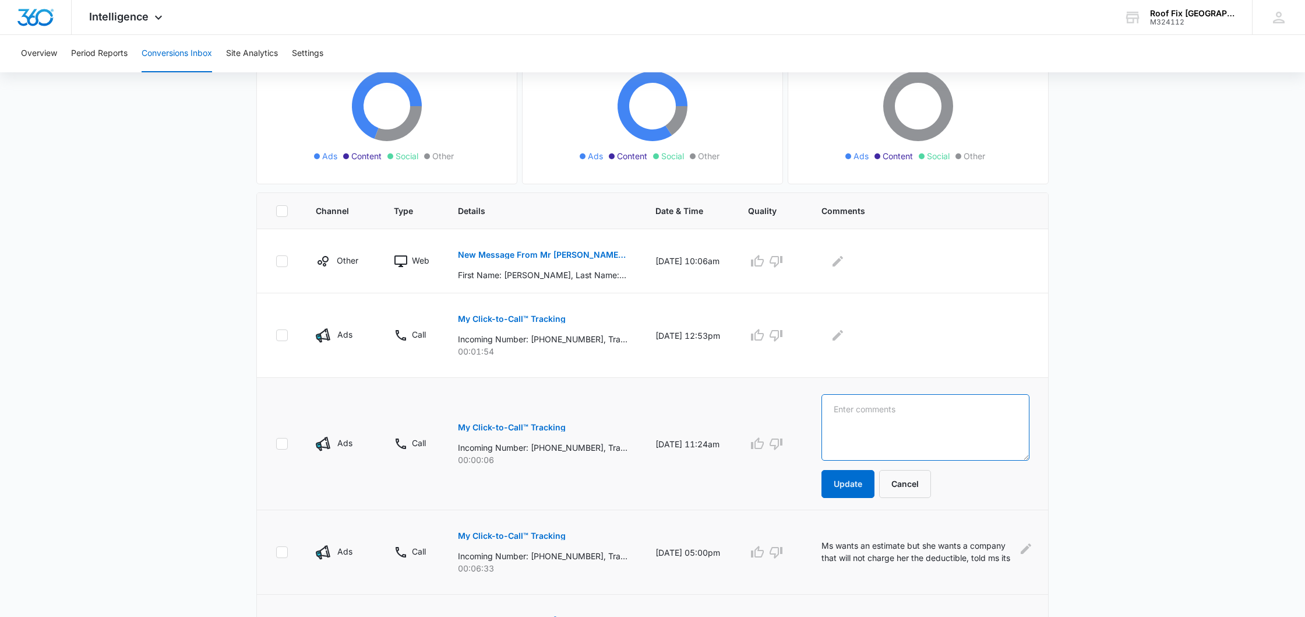
click at [839, 421] on textarea at bounding box center [926, 427] width 208 height 66
type textarea "Eye exam company"
click at [832, 482] on button "Update" at bounding box center [848, 484] width 53 height 28
click at [776, 445] on icon "button" at bounding box center [776, 443] width 14 height 14
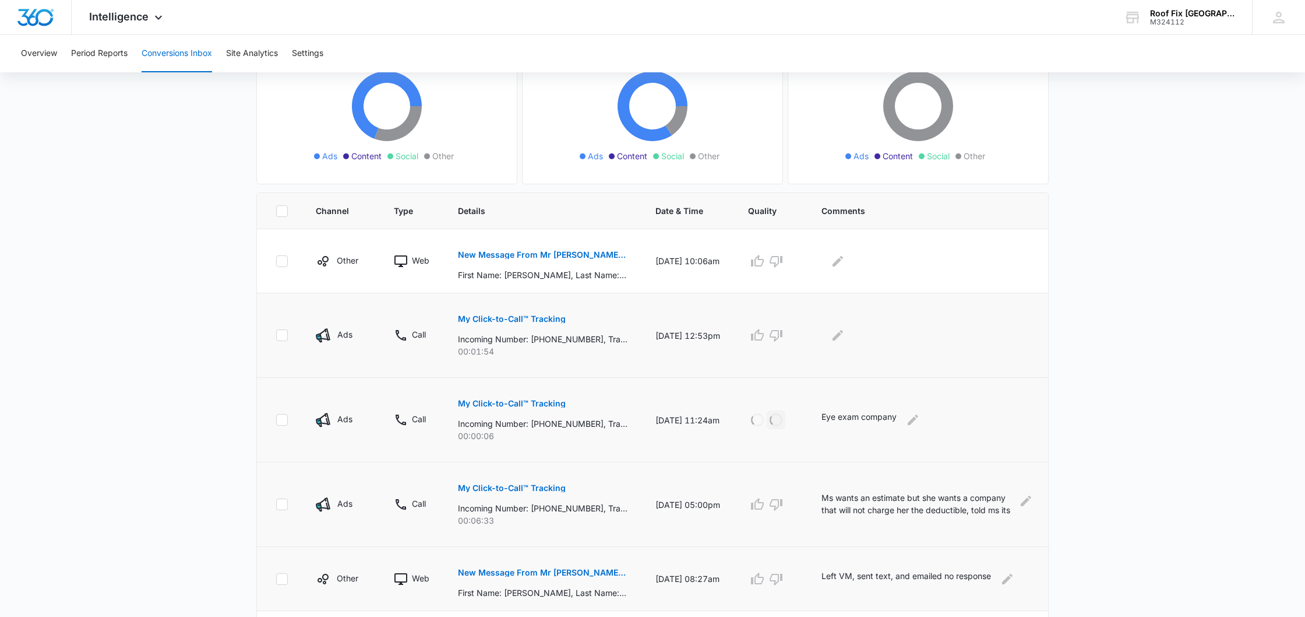
click at [543, 319] on p "My Click-to-Call™ Tracking" at bounding box center [512, 319] width 108 height 8
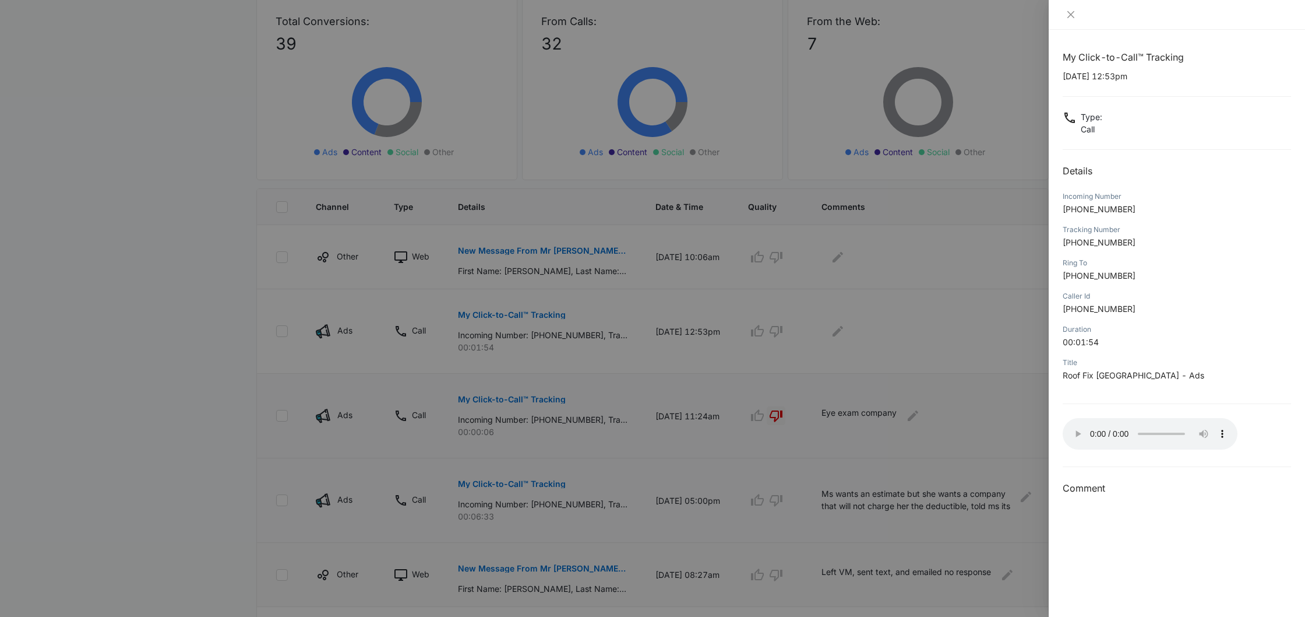
scroll to position [144, 0]
click at [1071, 428] on audio "Your browser does not support the audio tag." at bounding box center [1150, 433] width 175 height 31
click at [1076, 428] on audio "Your browser does not support the audio tag." at bounding box center [1150, 433] width 175 height 31
drag, startPoint x: 1305, startPoint y: 213, endPoint x: 1073, endPoint y: 429, distance: 317.1
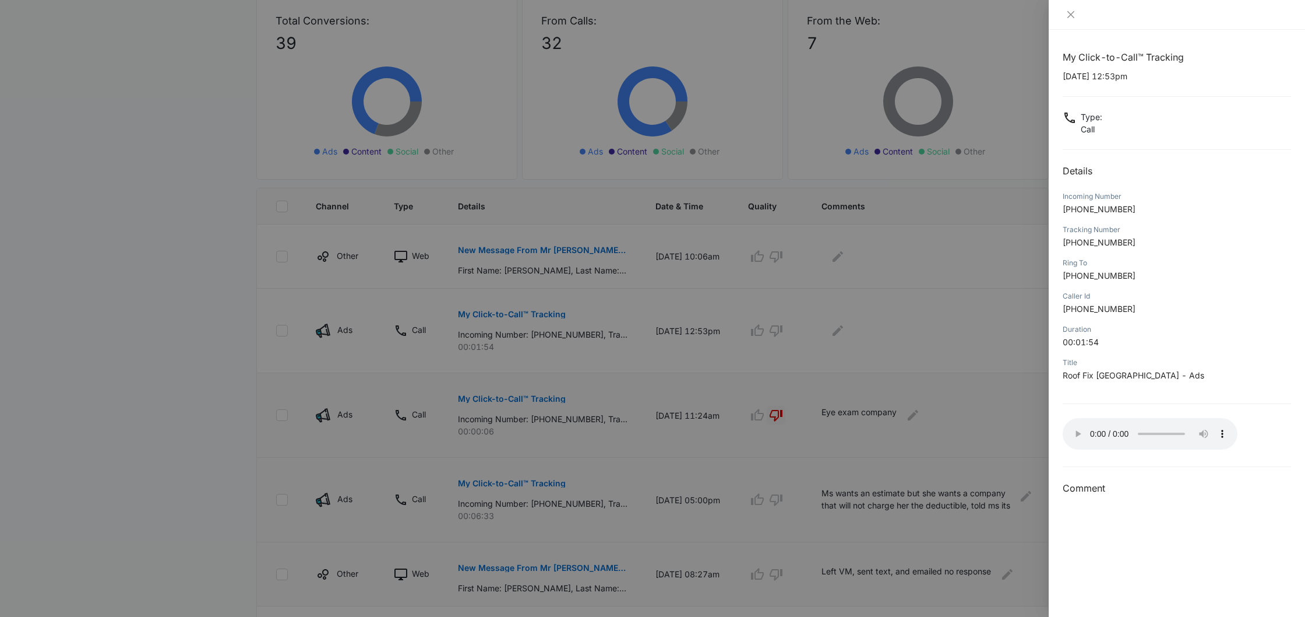
click at [1073, 429] on audio "Your browser does not support the audio tag." at bounding box center [1150, 433] width 175 height 31
click at [1127, 429] on audio "Your browser does not support the audio tag." at bounding box center [1150, 433] width 175 height 31
click at [1134, 429] on audio "Your browser does not support the audio tag." at bounding box center [1150, 433] width 175 height 31
click at [1142, 429] on audio "Your browser does not support the audio tag." at bounding box center [1150, 433] width 175 height 31
click at [1073, 16] on icon "close" at bounding box center [1070, 14] width 9 height 9
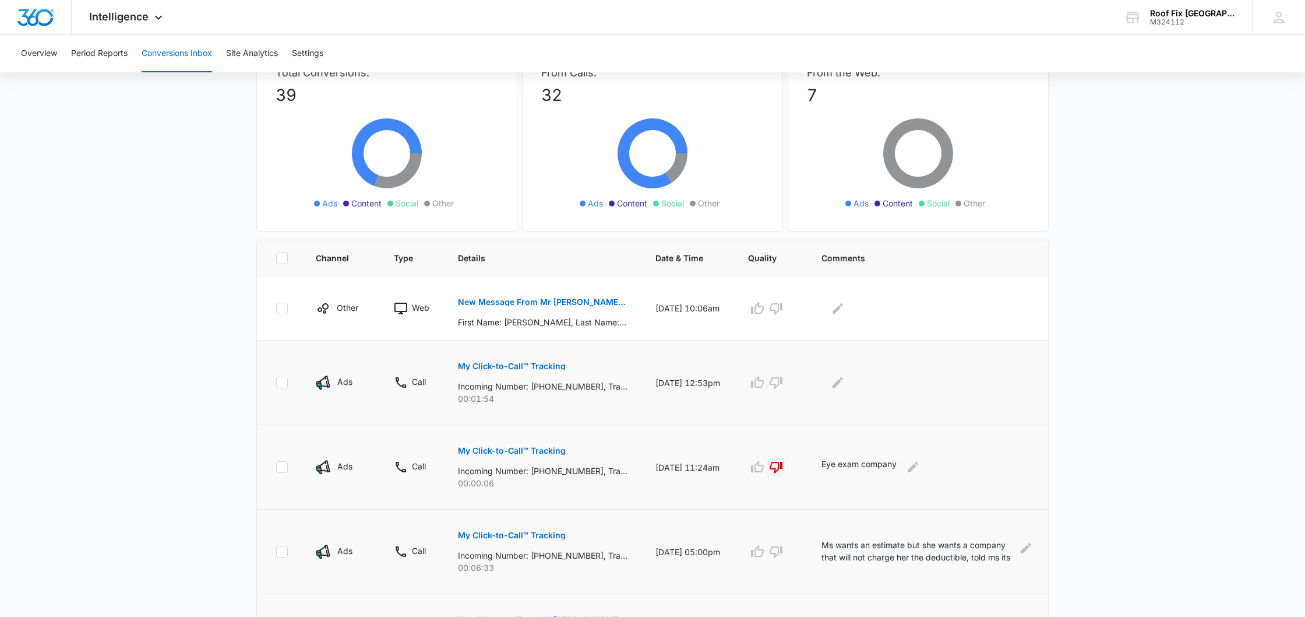
scroll to position [89, 0]
click at [832, 387] on icon "Edit Comments" at bounding box center [838, 385] width 14 height 14
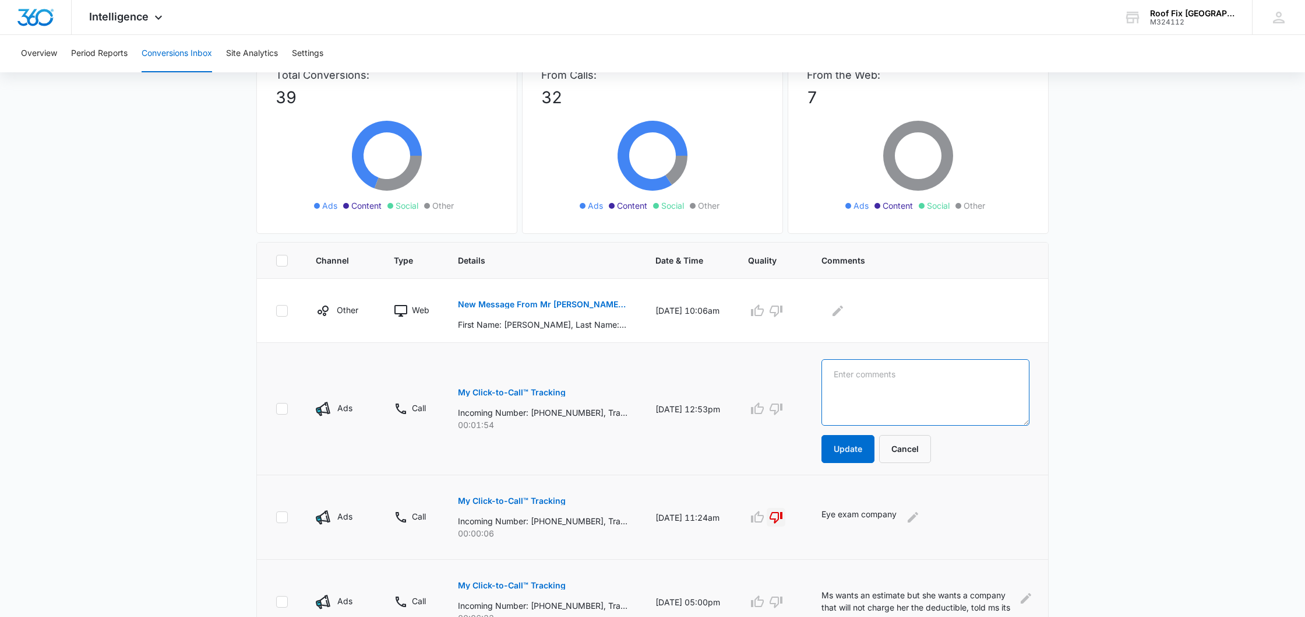
click at [840, 379] on textarea at bounding box center [926, 392] width 208 height 66
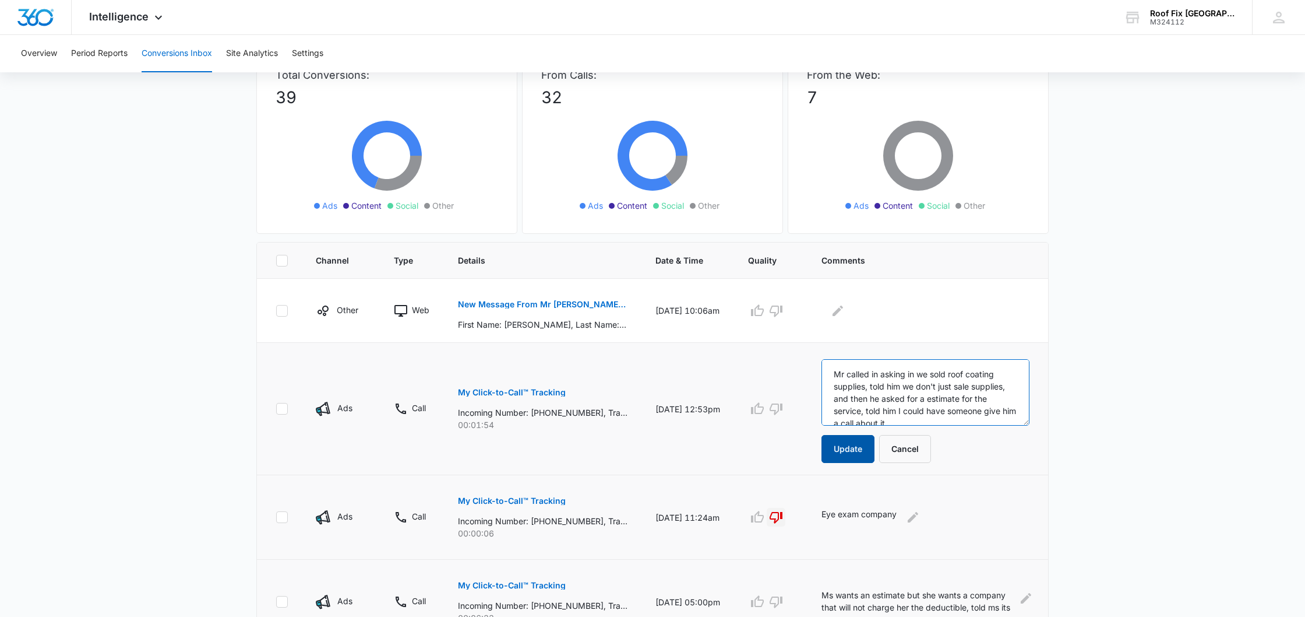
type textarea "Mr called in asking in we sold roof coating supplies, told him we don't just sa…"
click at [848, 452] on button "Update" at bounding box center [848, 449] width 53 height 28
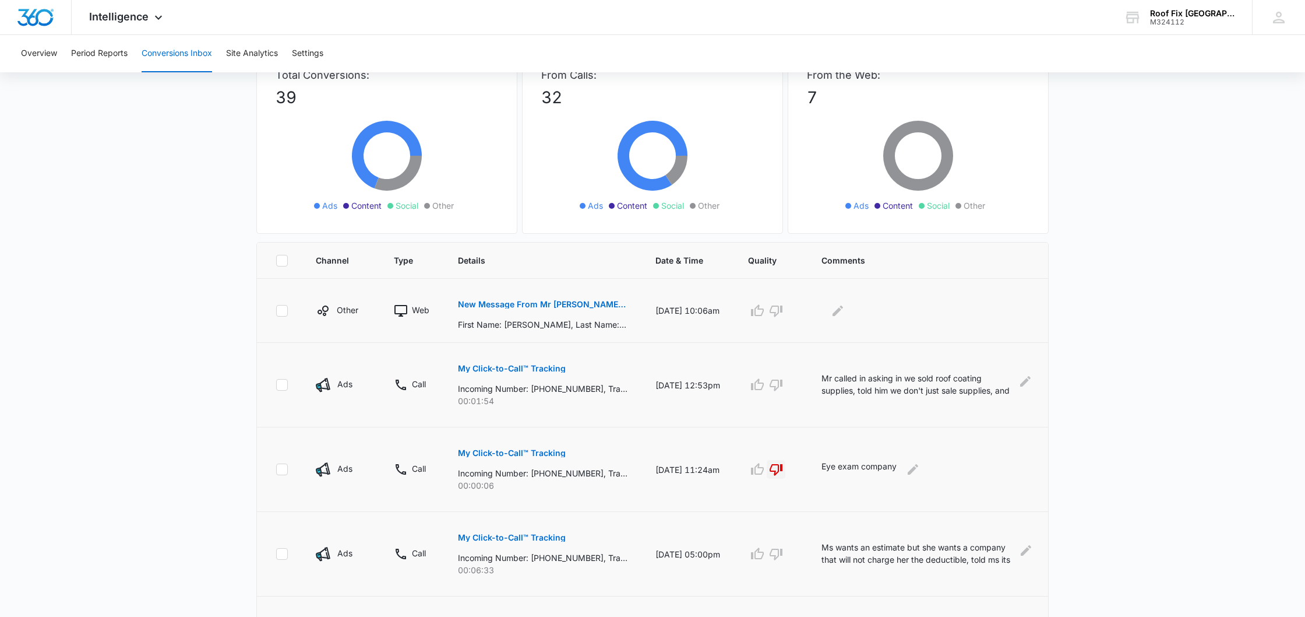
click at [580, 302] on p "New Message From Mr [PERSON_NAME] Fix | Roof Replacement and Roof Repair Company" at bounding box center [543, 304] width 170 height 8
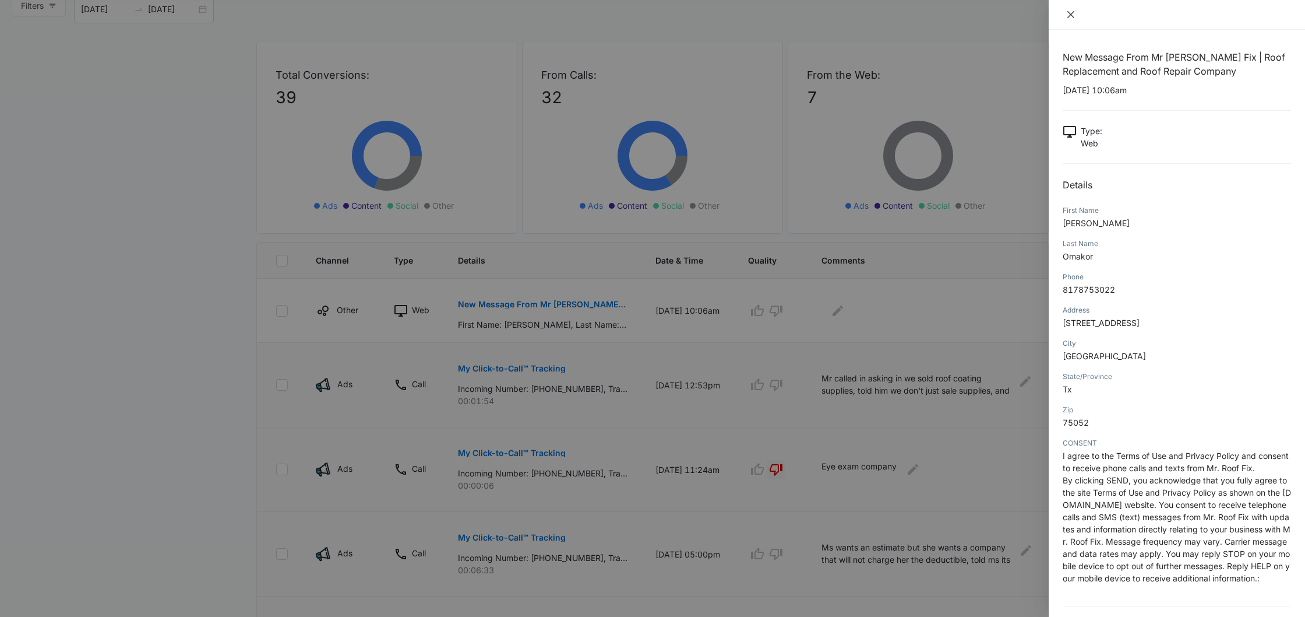
click at [1070, 20] on button "Close" at bounding box center [1071, 14] width 16 height 10
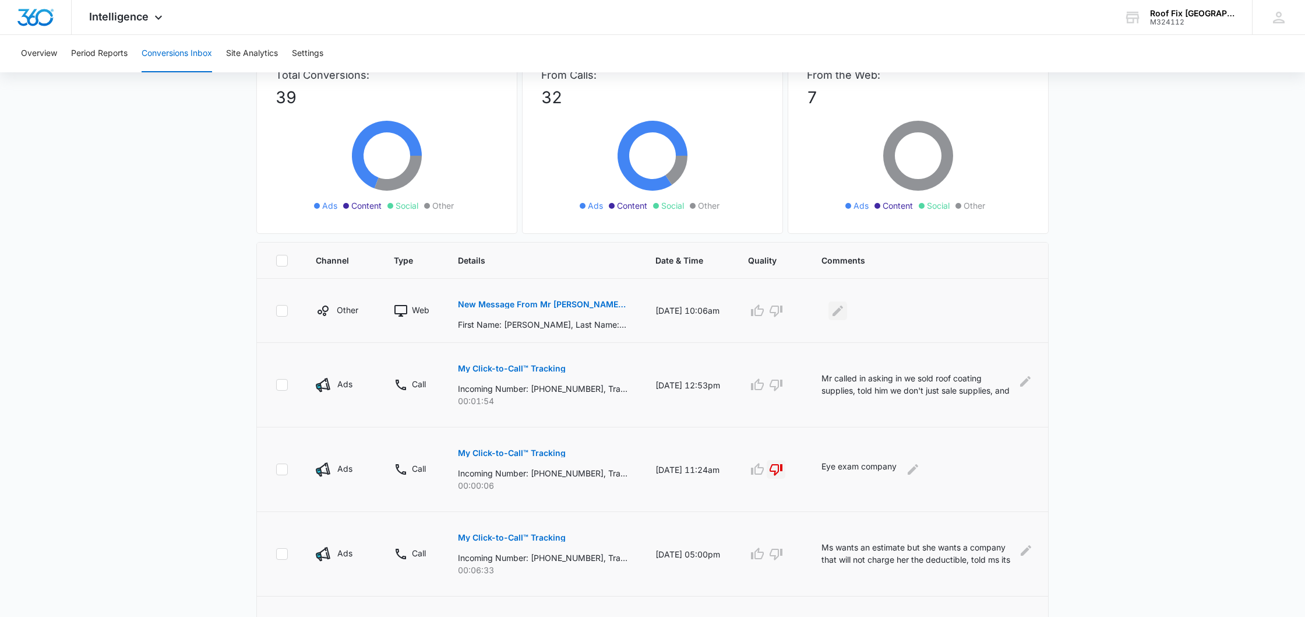
click at [833, 316] on icon "Edit Comments" at bounding box center [838, 311] width 14 height 14
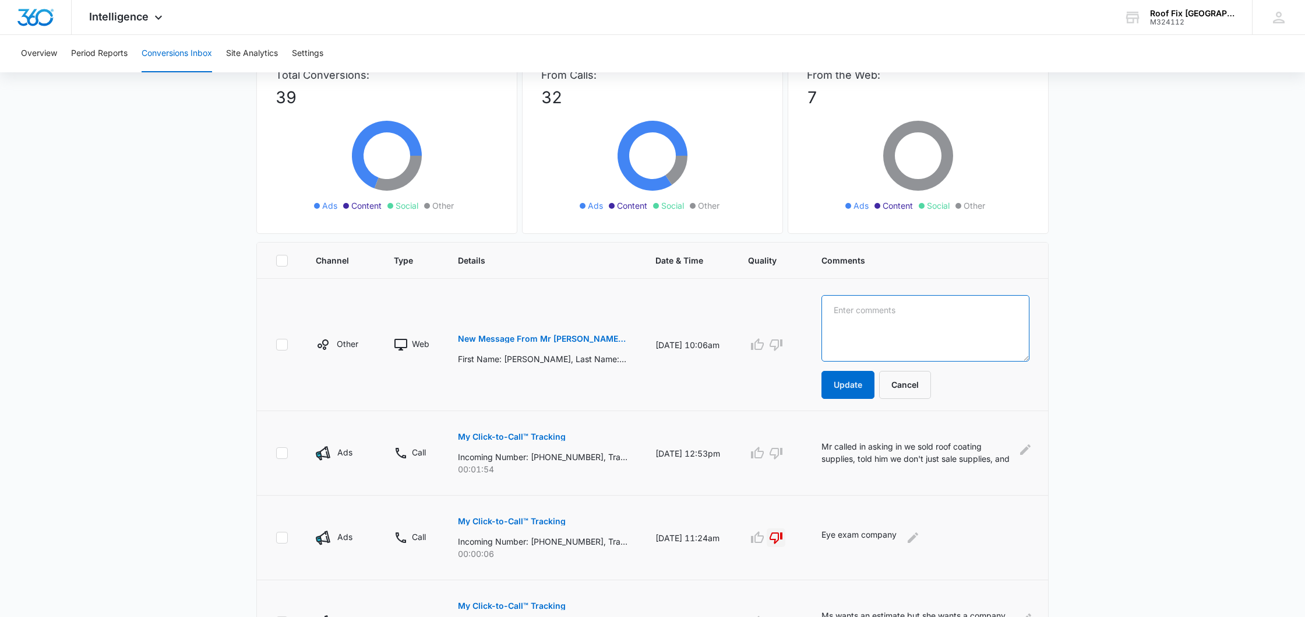
click at [838, 311] on textarea at bounding box center [926, 328] width 208 height 66
type textarea "Called customer, no answer LVM, and sent text, and he sent back stop."
click at [858, 392] on button "Update" at bounding box center [848, 385] width 53 height 28
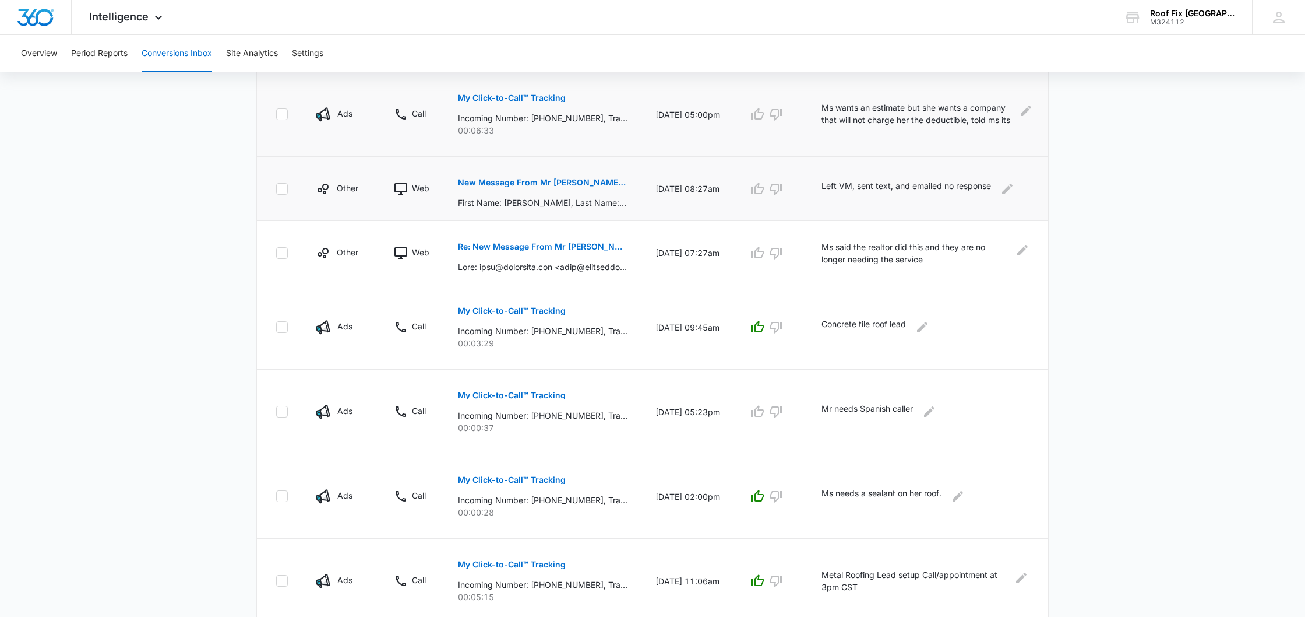
scroll to position [522, 0]
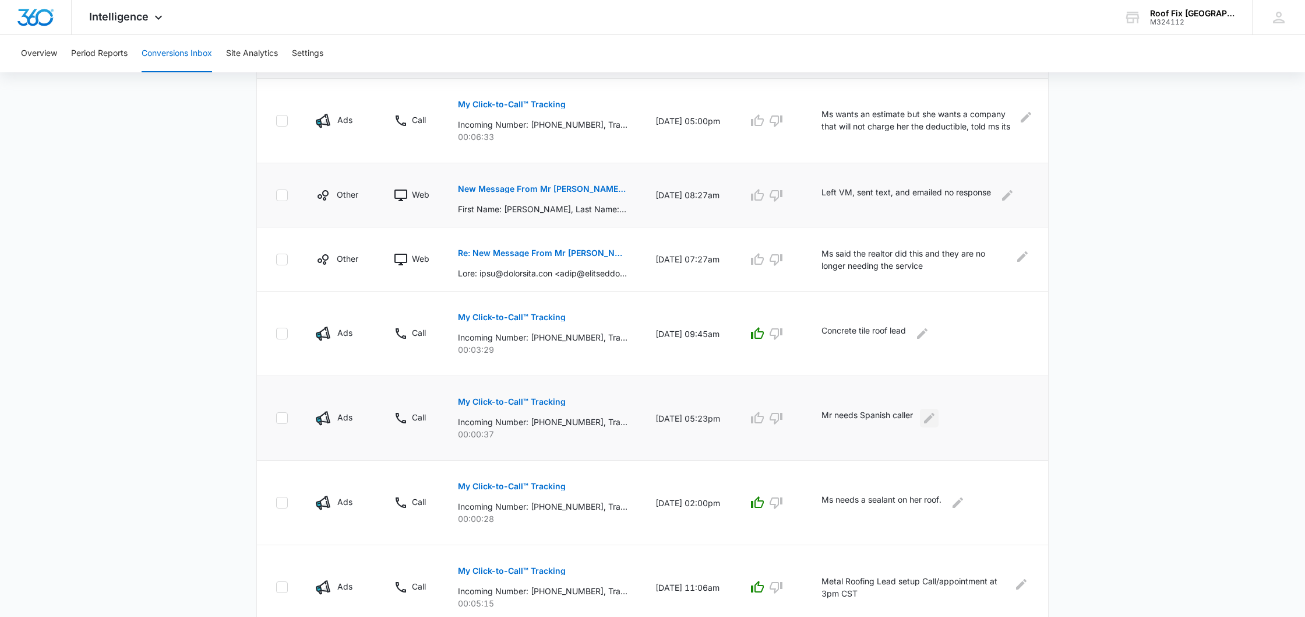
click at [928, 420] on icon "Edit Comments" at bounding box center [929, 418] width 10 height 10
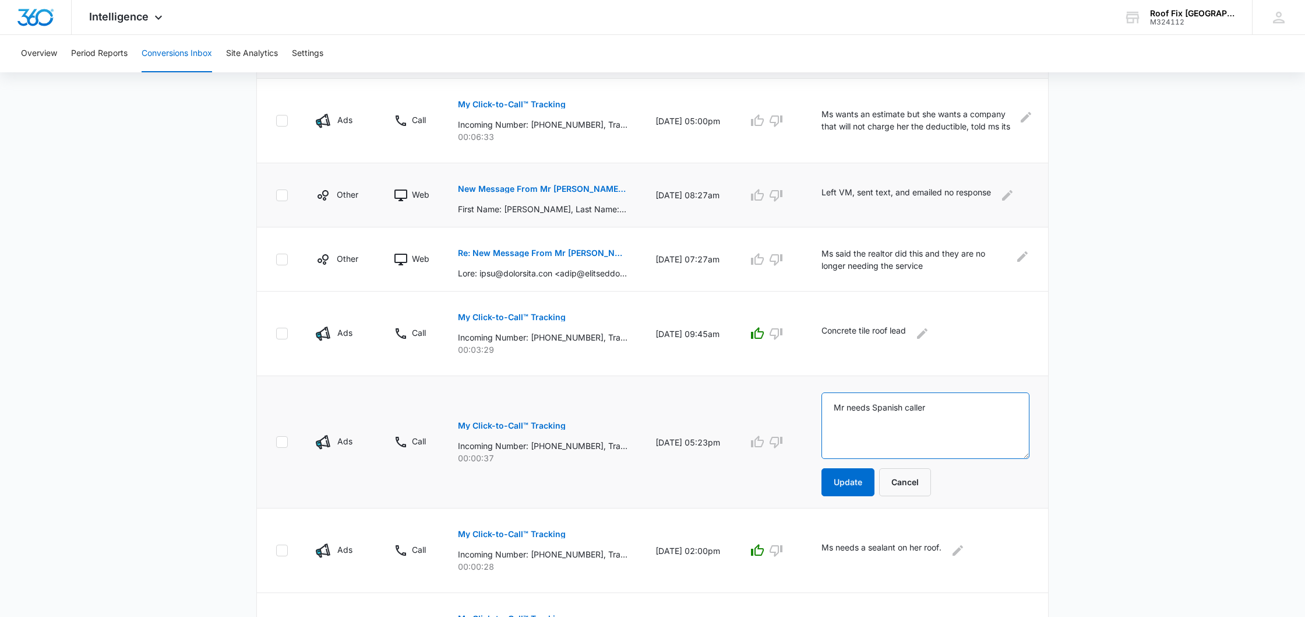
click at [932, 414] on textarea "Mr needs Spanish caller" at bounding box center [926, 425] width 208 height 66
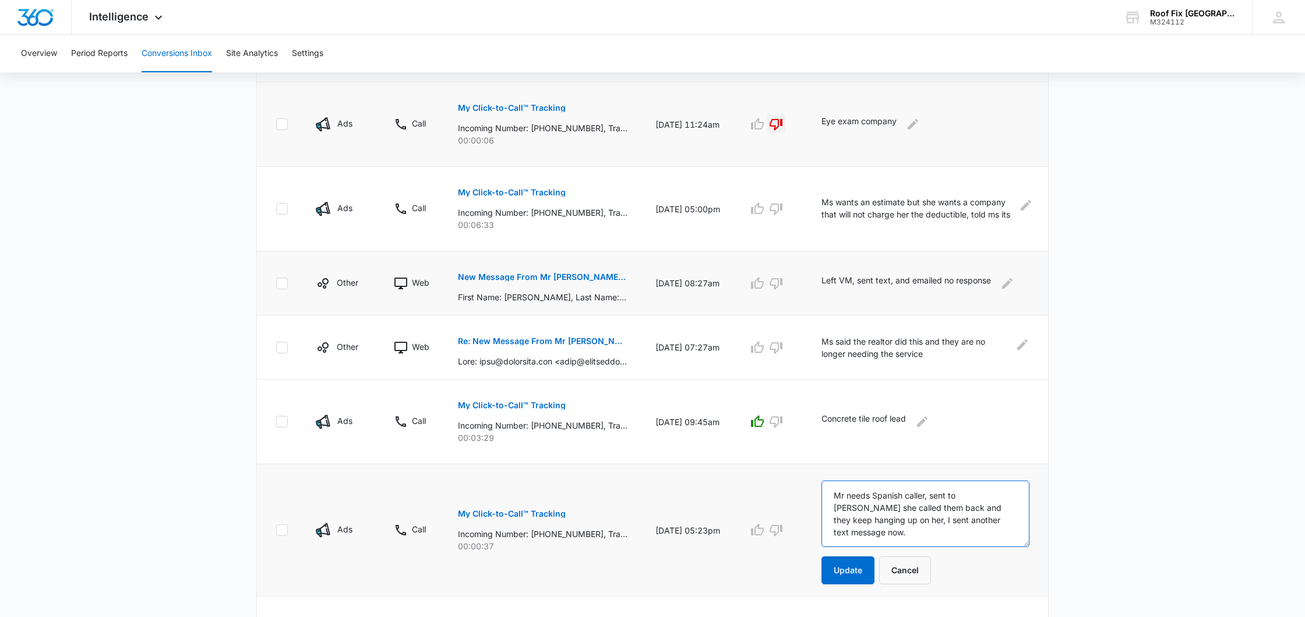
scroll to position [448, 0]
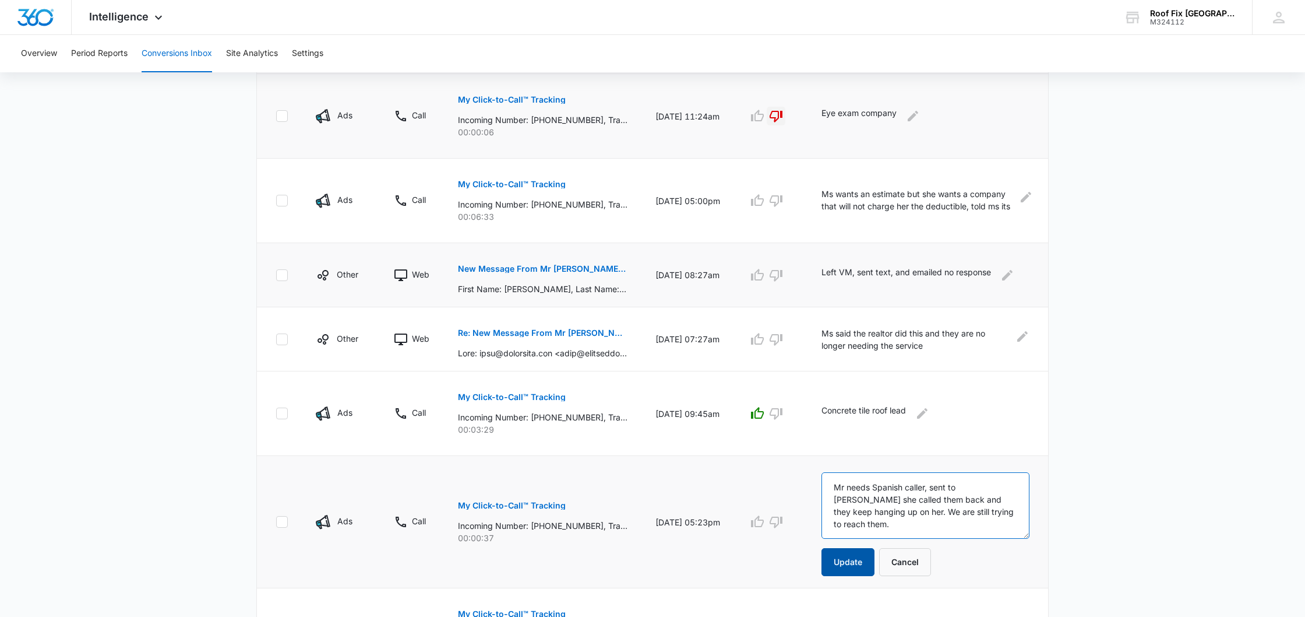
type textarea "Mr needs Spanish caller, sent to [PERSON_NAME] she called them back and they ke…"
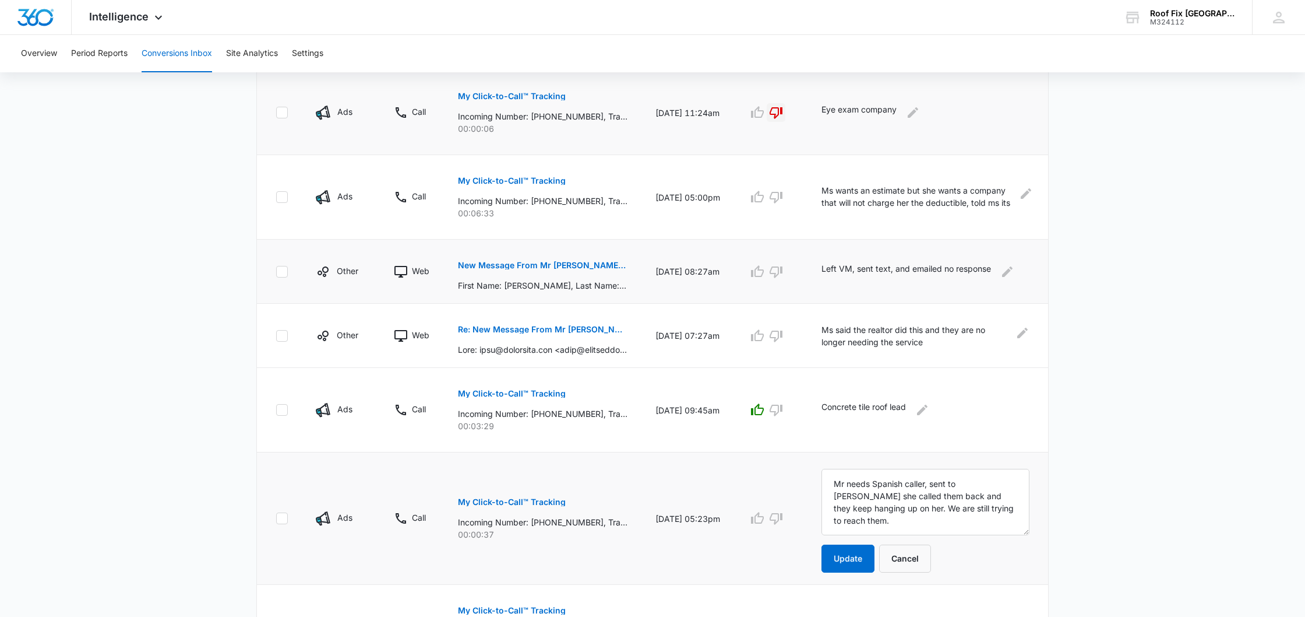
scroll to position [446, 0]
click at [863, 572] on td "Mr needs Spanish caller, sent to [PERSON_NAME] she called them back and they ke…" at bounding box center [928, 517] width 241 height 132
click at [855, 561] on button "Update" at bounding box center [848, 557] width 53 height 28
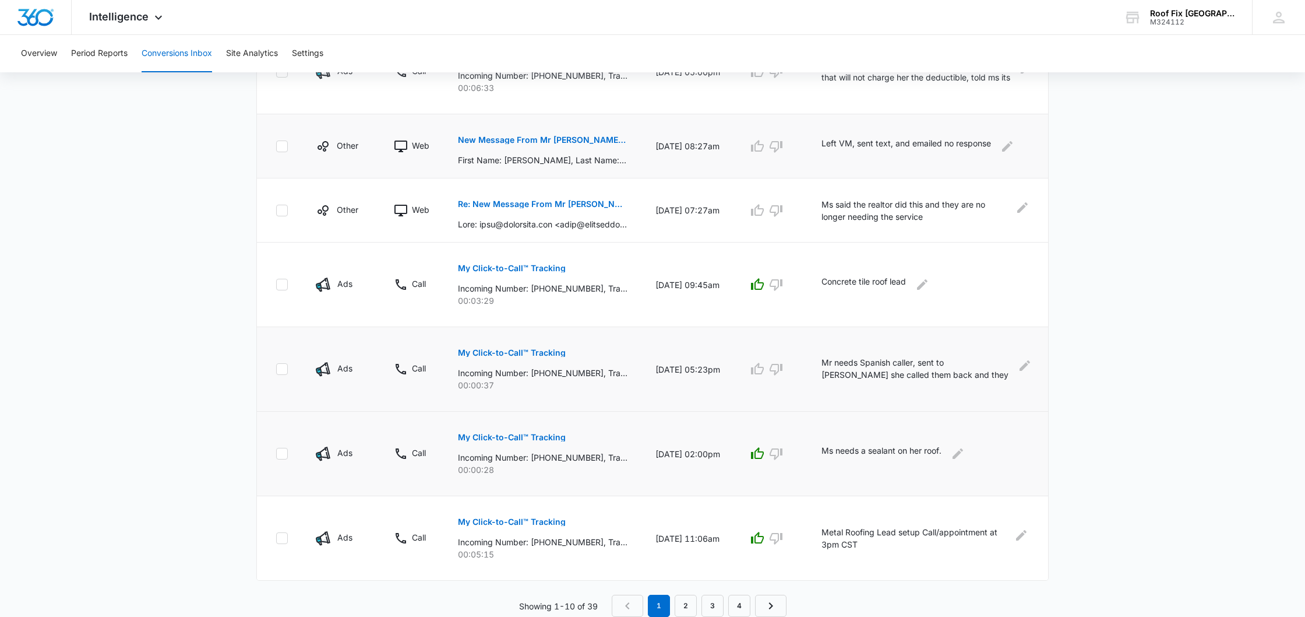
scroll to position [570, 0]
click at [985, 206] on p "Ms said the realtor did this and they are no longer needing the service" at bounding box center [915, 210] width 186 height 24
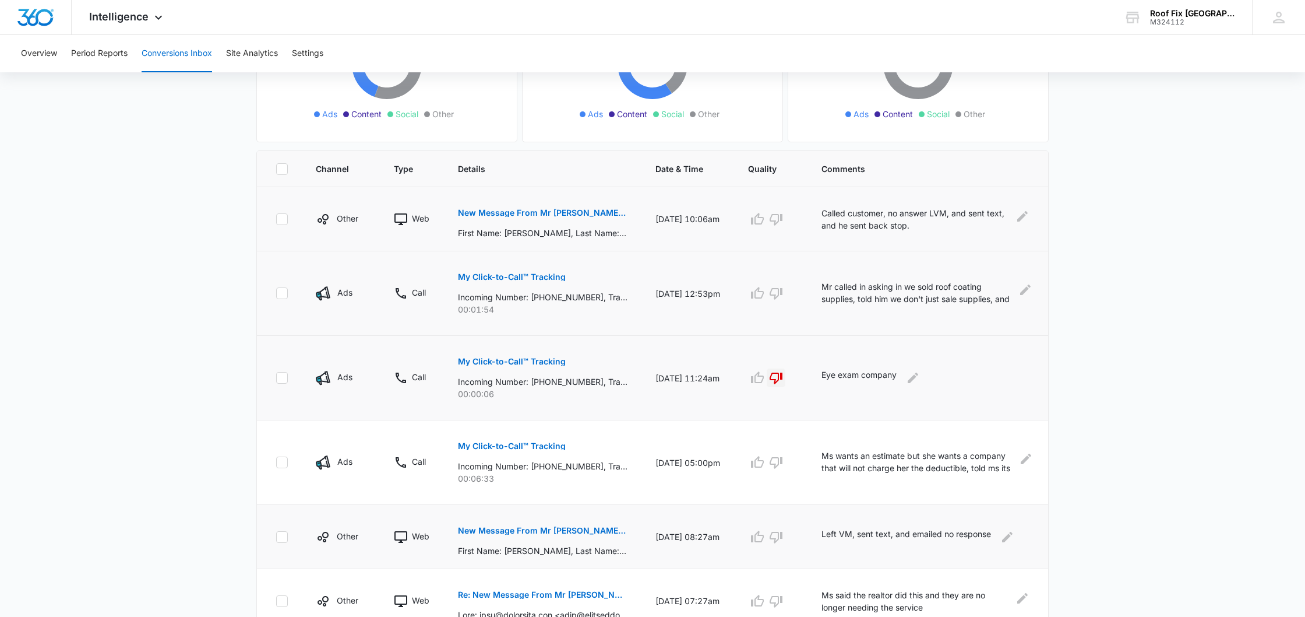
scroll to position [185, 0]
